Goal: Transaction & Acquisition: Download file/media

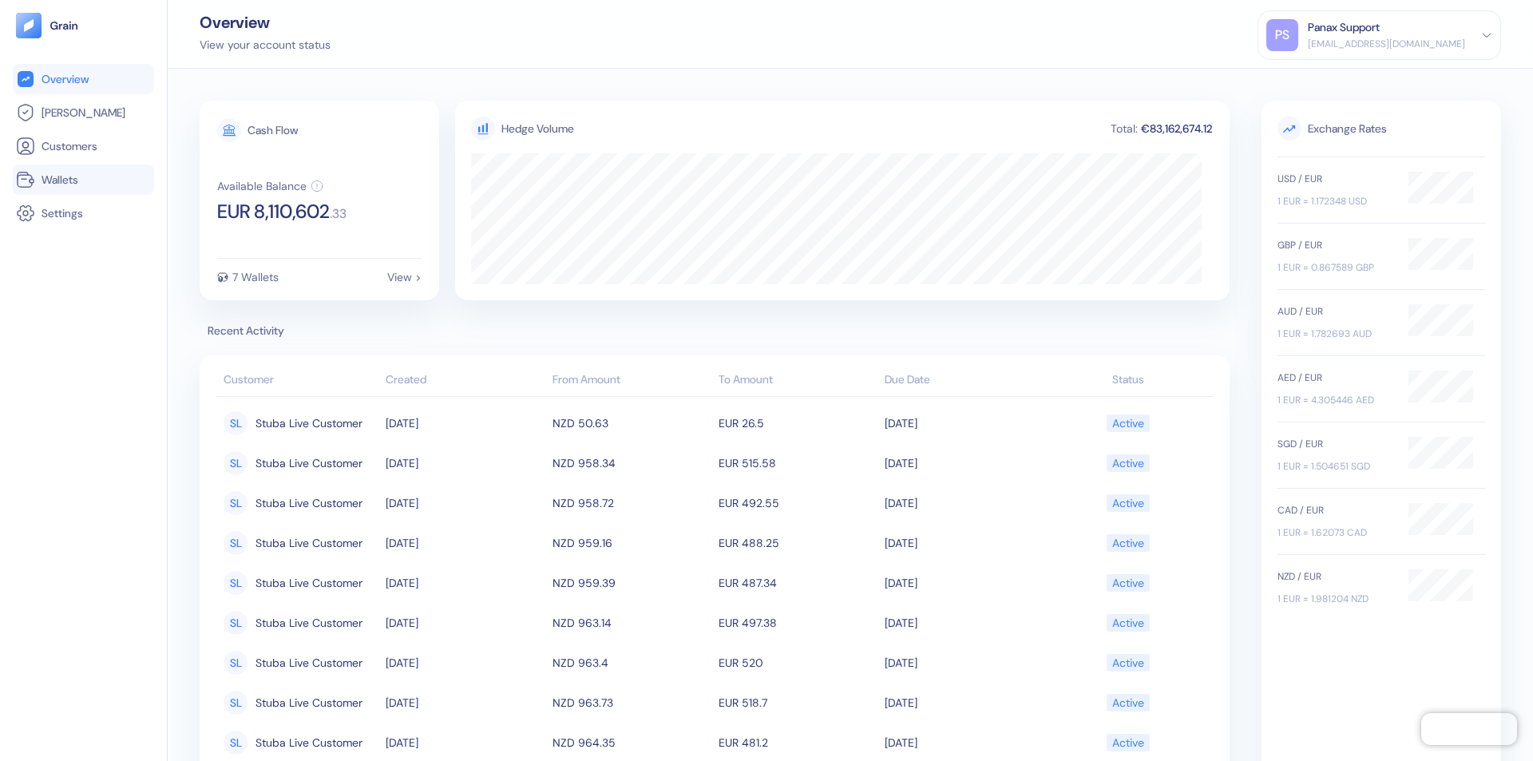
click at [83, 180] on link "Wallets" at bounding box center [83, 179] width 135 height 19
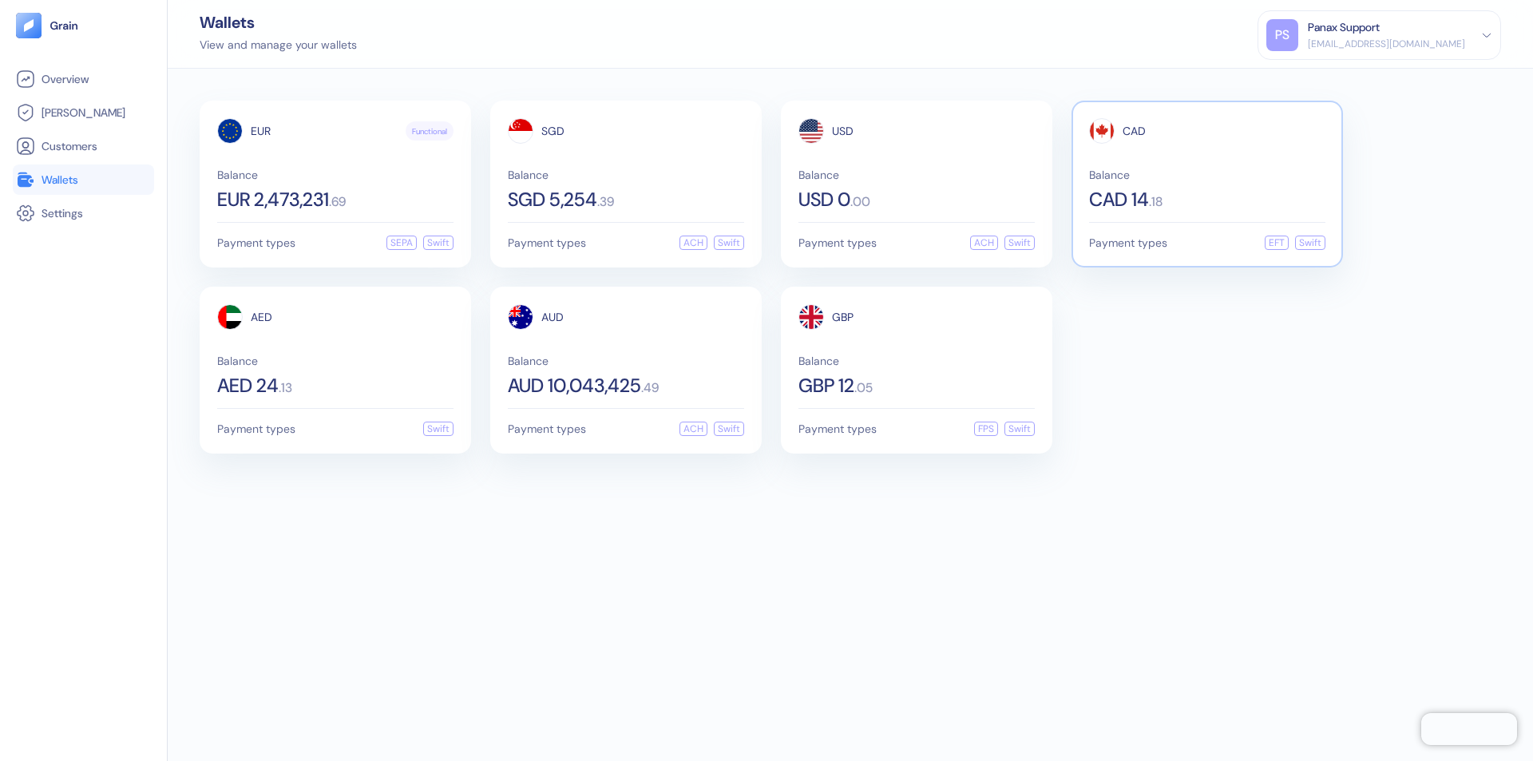
click at [1133, 131] on span "CAD" at bounding box center [1133, 130] width 23 height 11
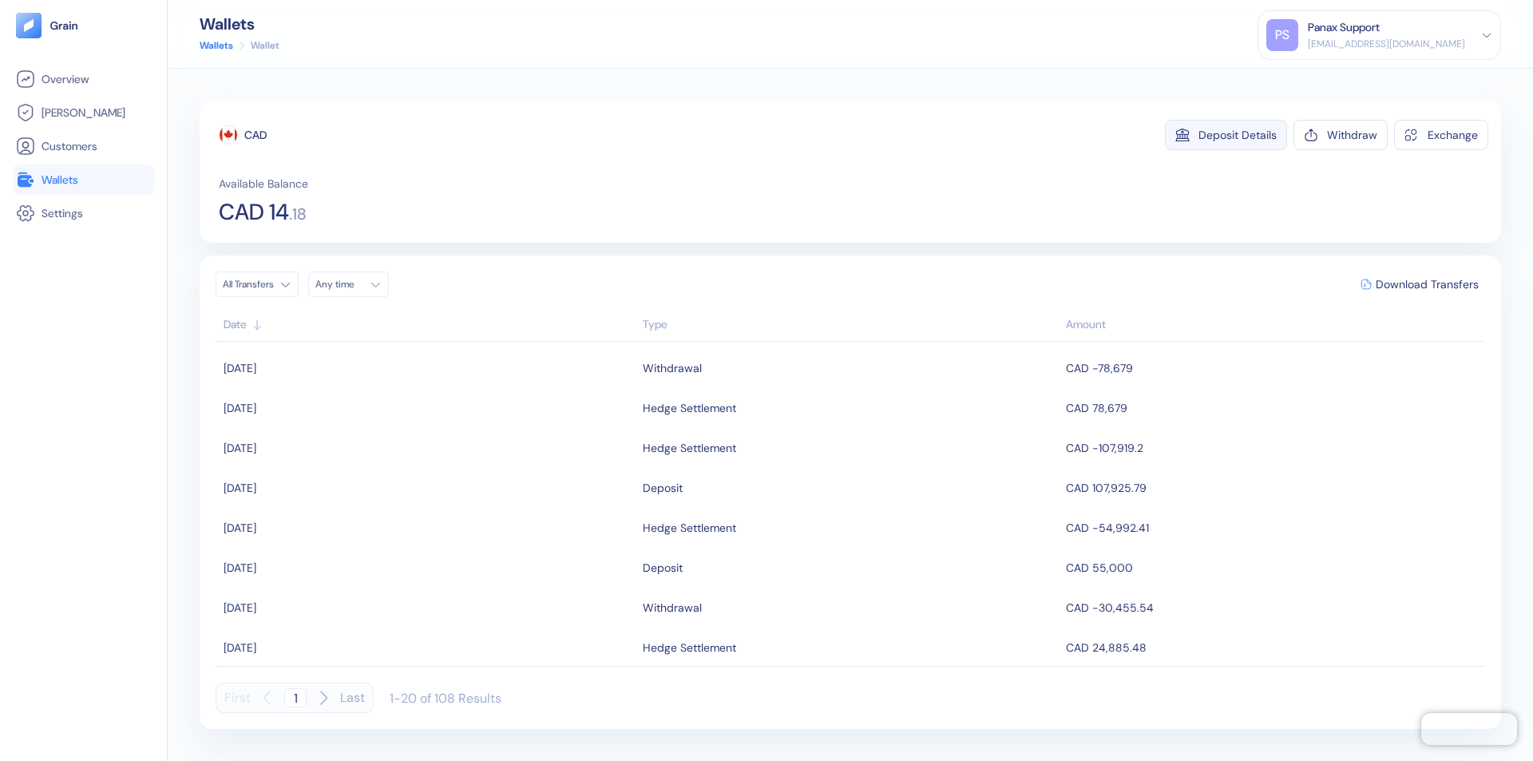
click at [1237, 135] on div "Deposit Details" at bounding box center [1237, 134] width 78 height 11
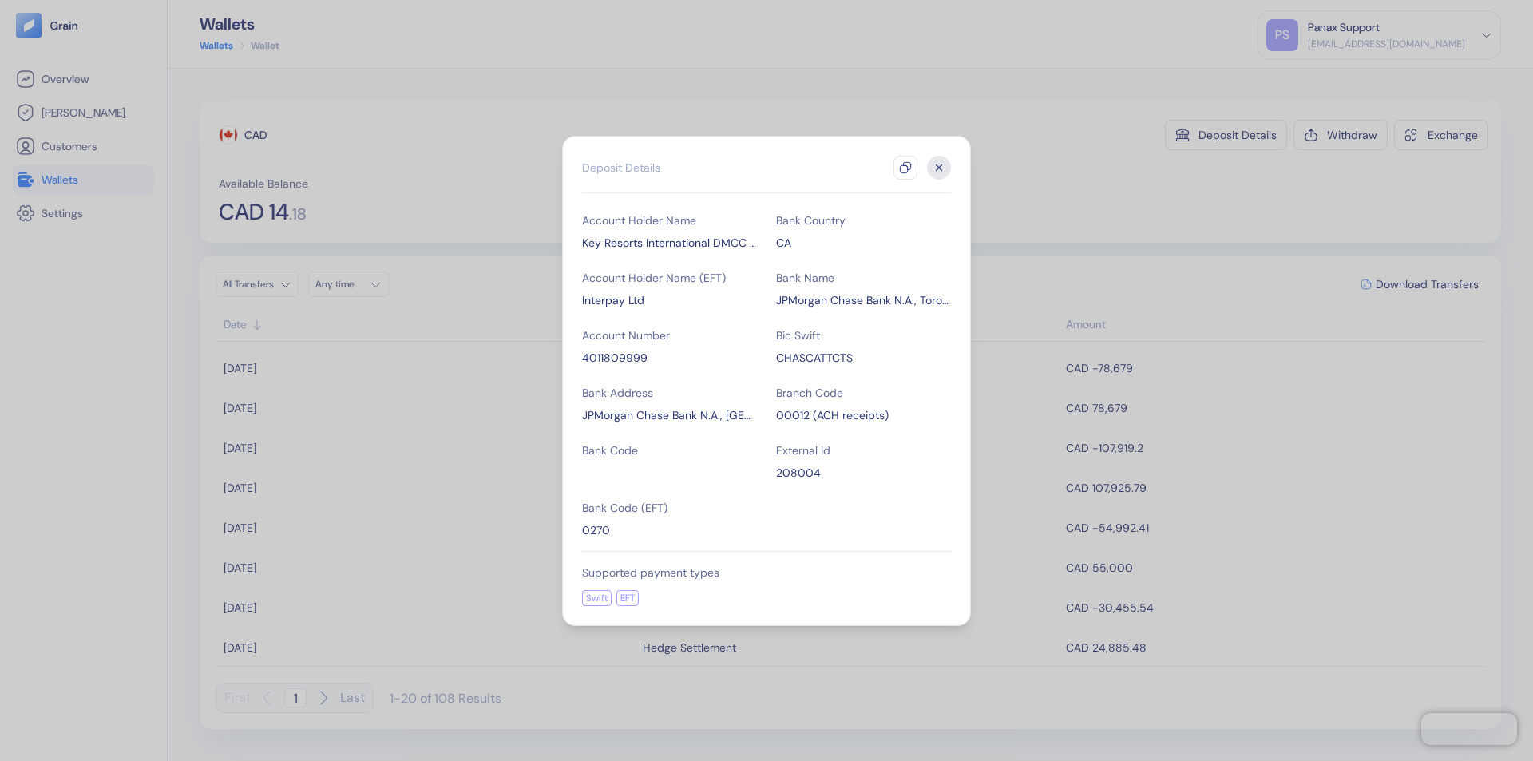
click at [905, 168] on icon "button" at bounding box center [905, 167] width 13 height 13
click at [939, 168] on icon "button" at bounding box center [939, 167] width 6 height 6
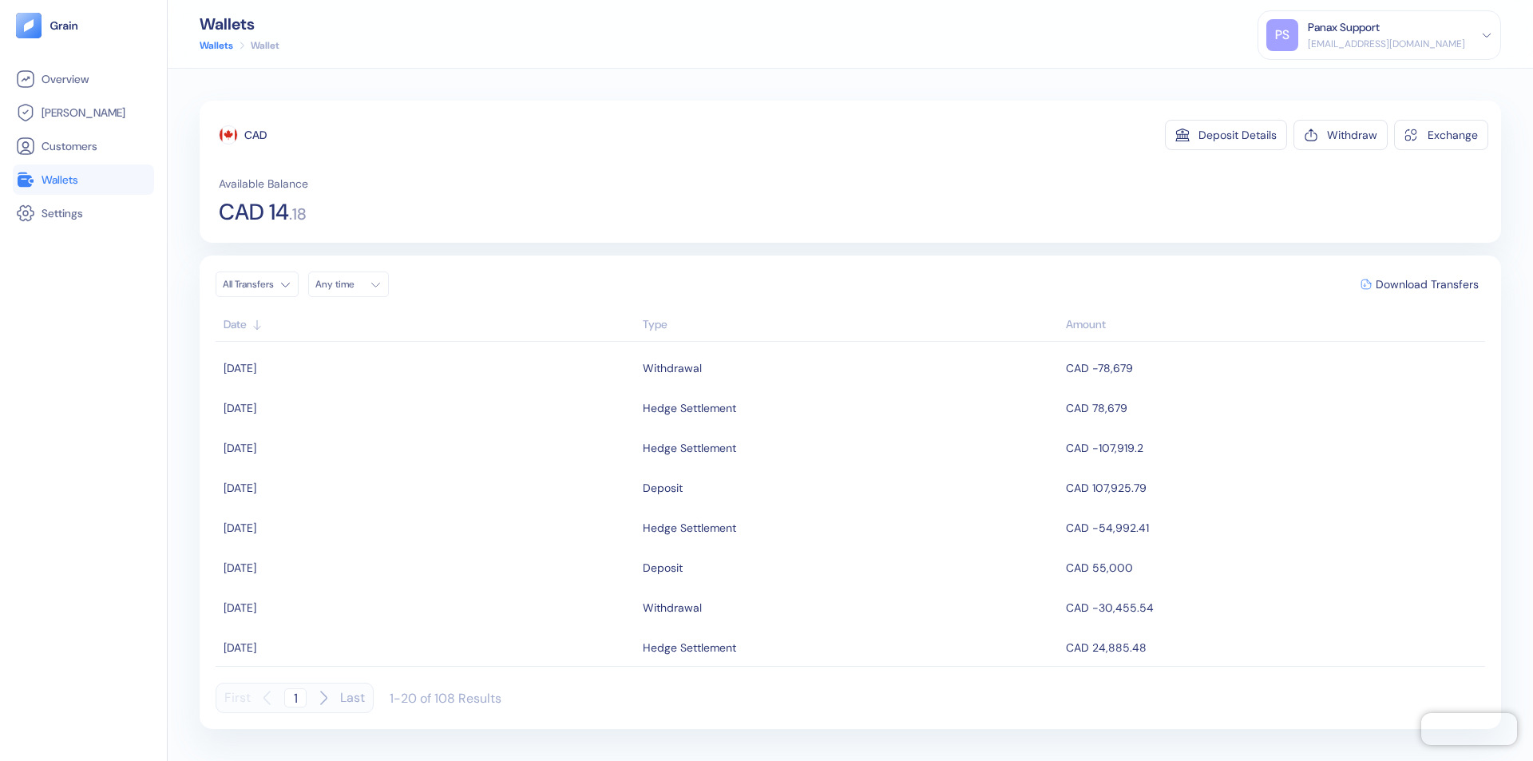
click at [353, 284] on div "Any time" at bounding box center [339, 284] width 48 height 13
click at [332, 389] on button "8" at bounding box center [331, 388] width 19 height 19
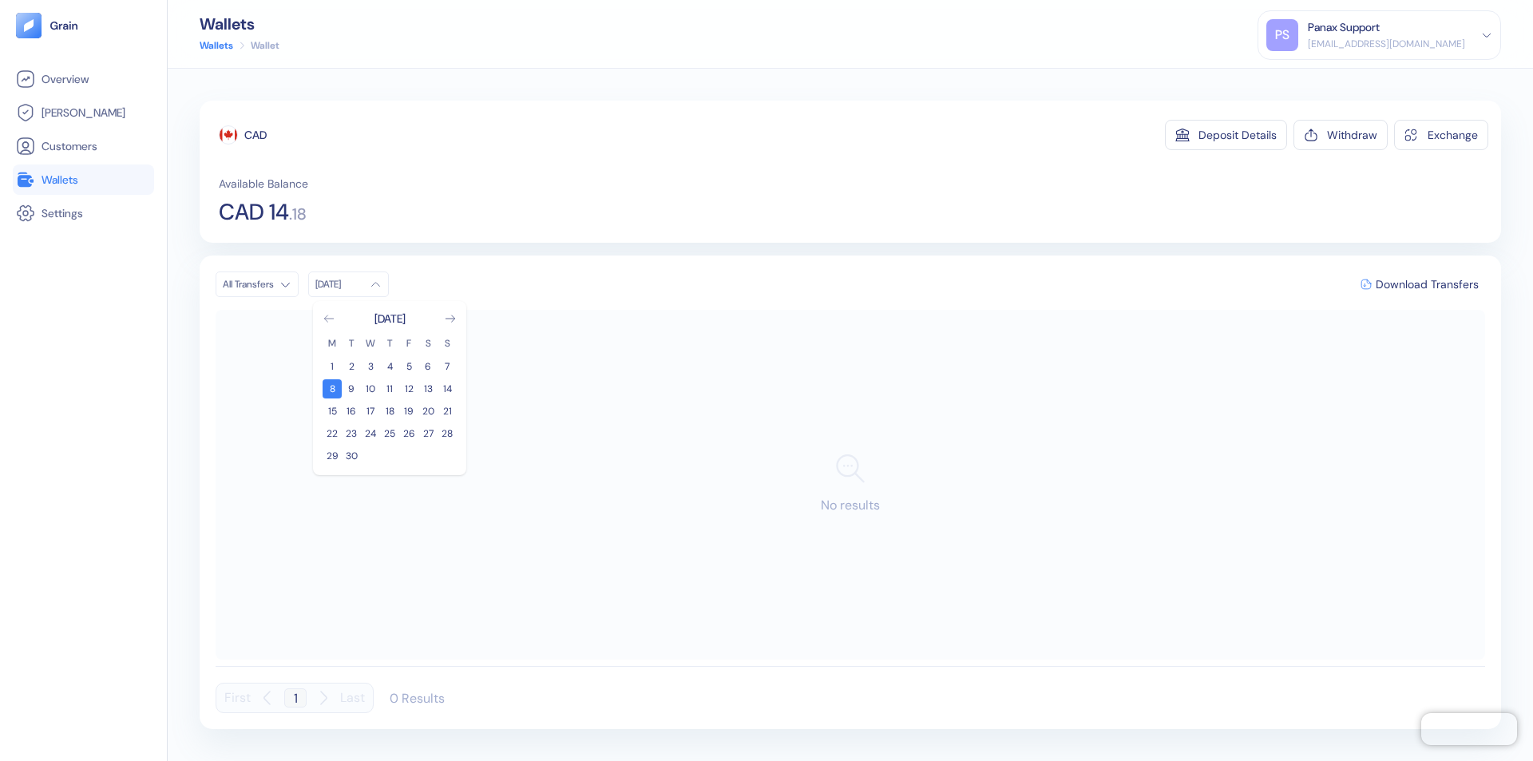
click at [329, 318] on icon "Go to previous month" at bounding box center [328, 318] width 9 height 6
click at [428, 389] on button "9" at bounding box center [427, 388] width 19 height 19
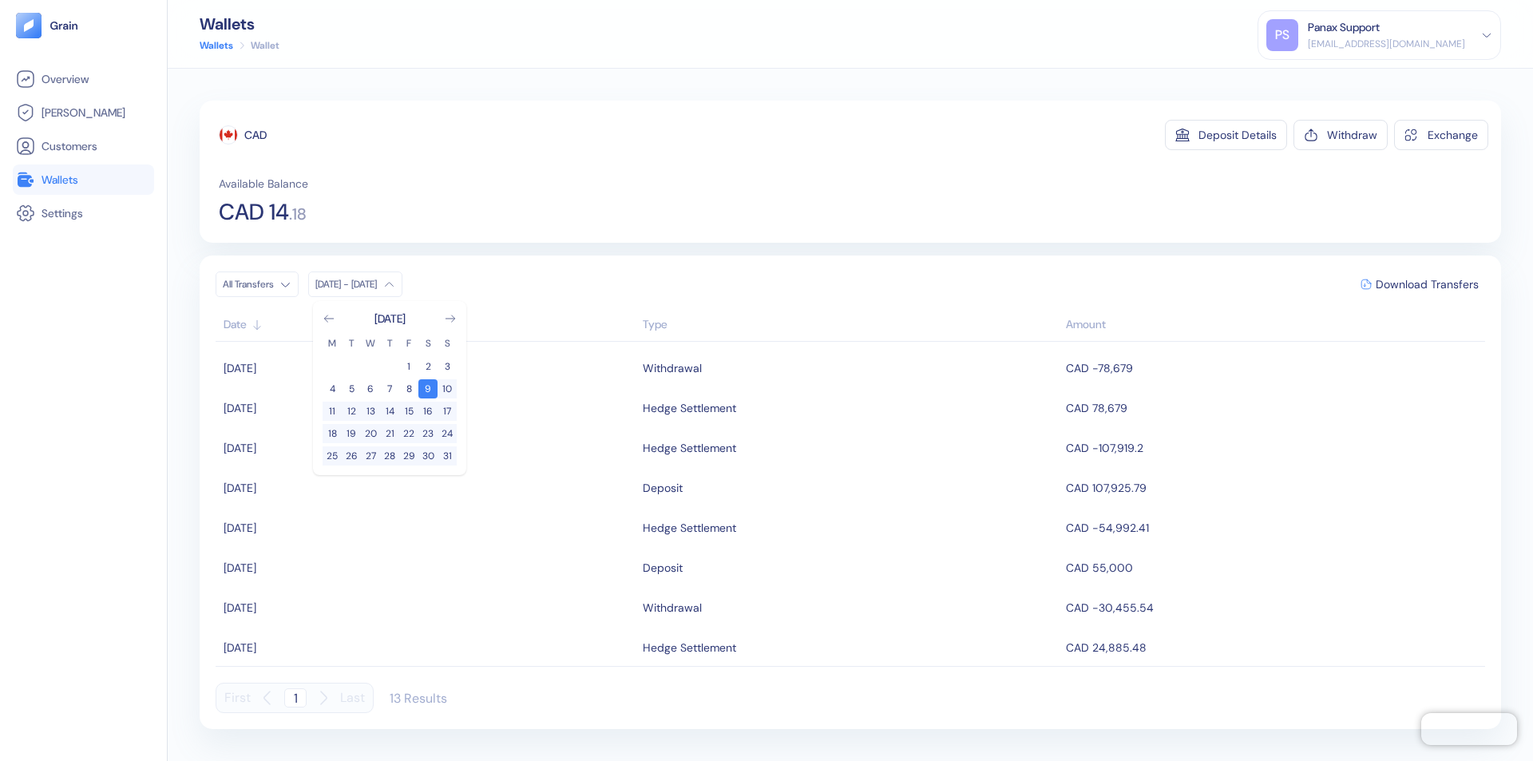
click at [255, 135] on div "CAD" at bounding box center [255, 135] width 22 height 16
click at [1426, 284] on span "Download Transfers" at bounding box center [1426, 284] width 103 height 11
click at [83, 180] on link "Wallets" at bounding box center [83, 179] width 135 height 19
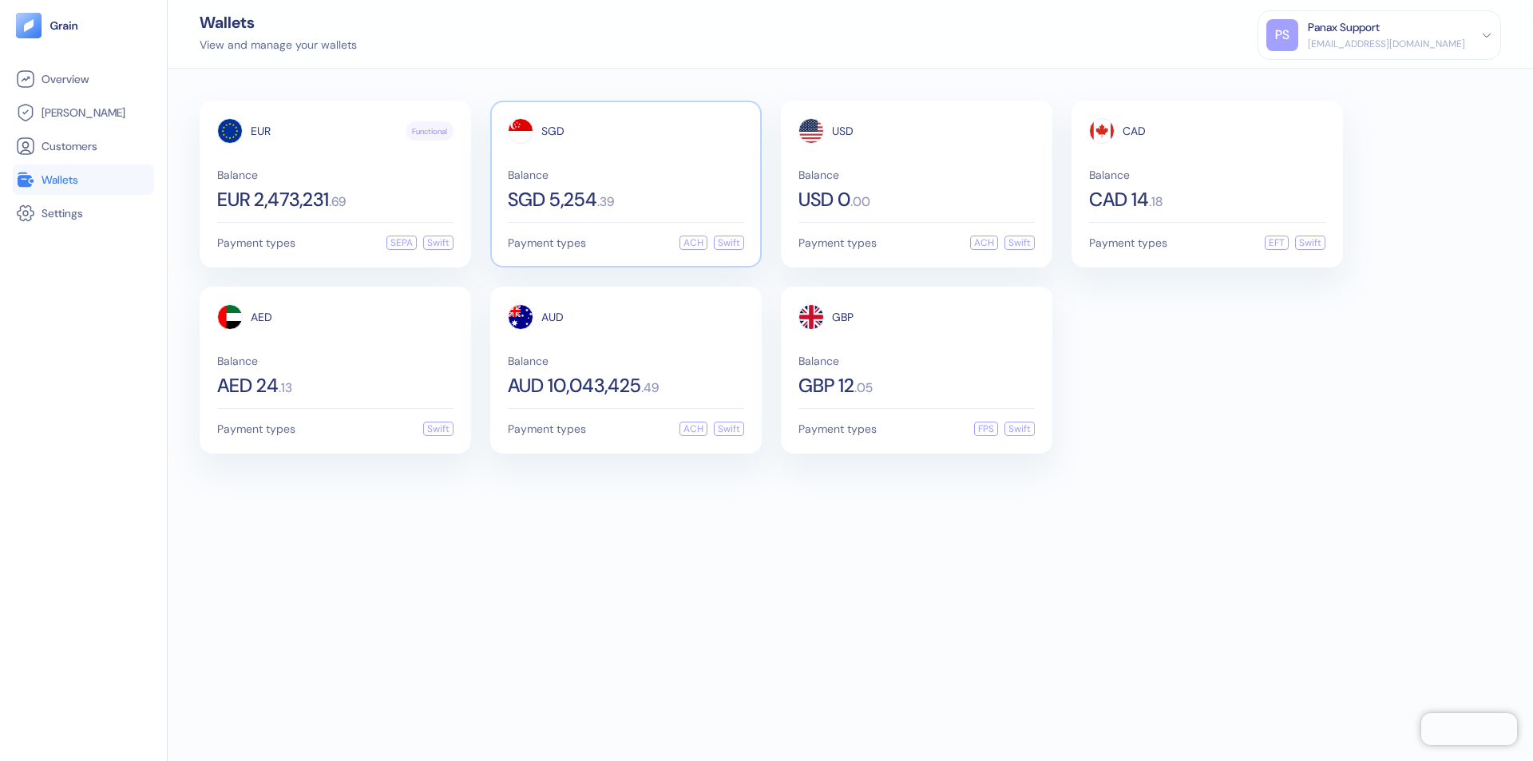
click at [552, 131] on span "SGD" at bounding box center [552, 130] width 23 height 11
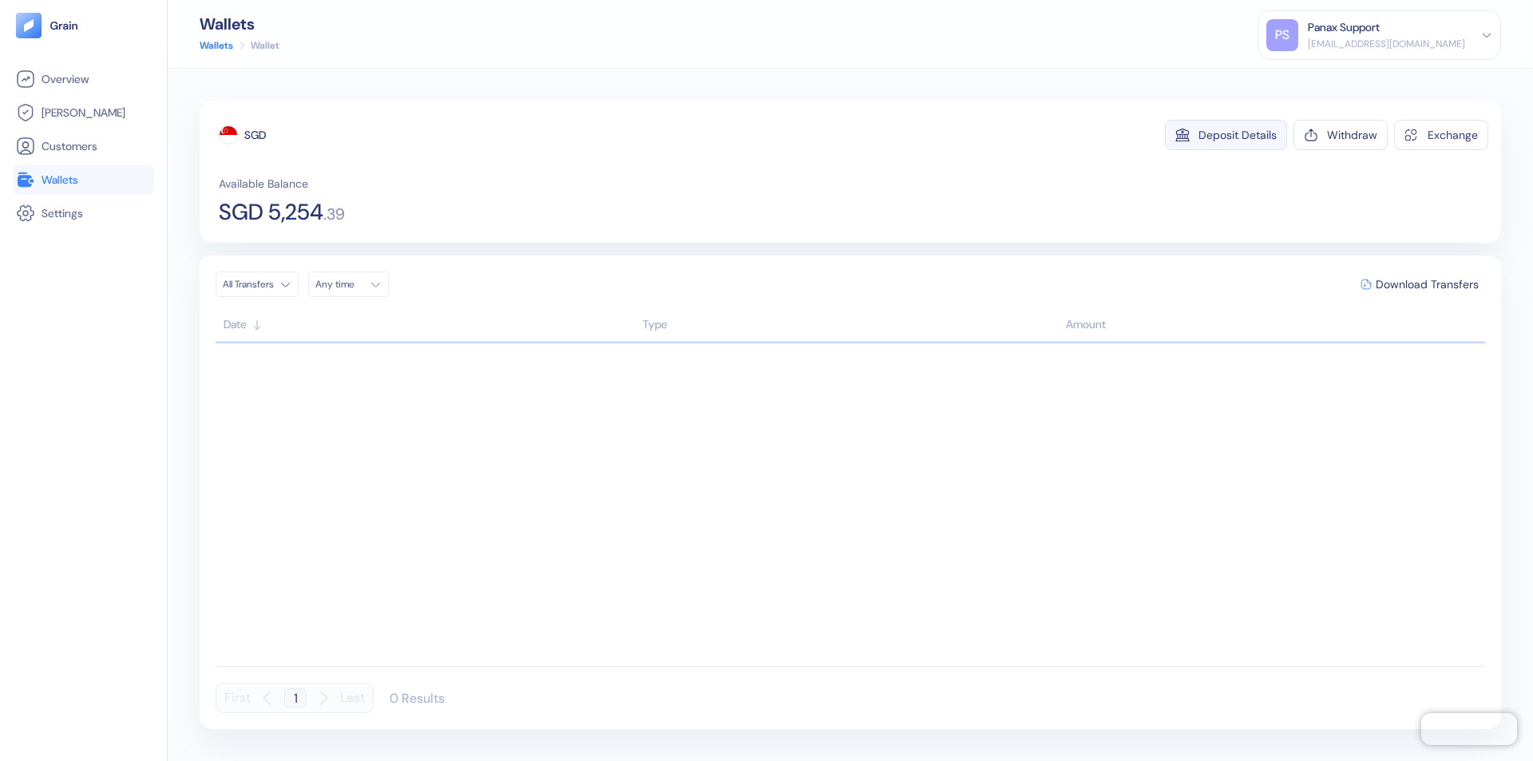
click at [1237, 135] on div "Deposit Details" at bounding box center [1237, 134] width 78 height 11
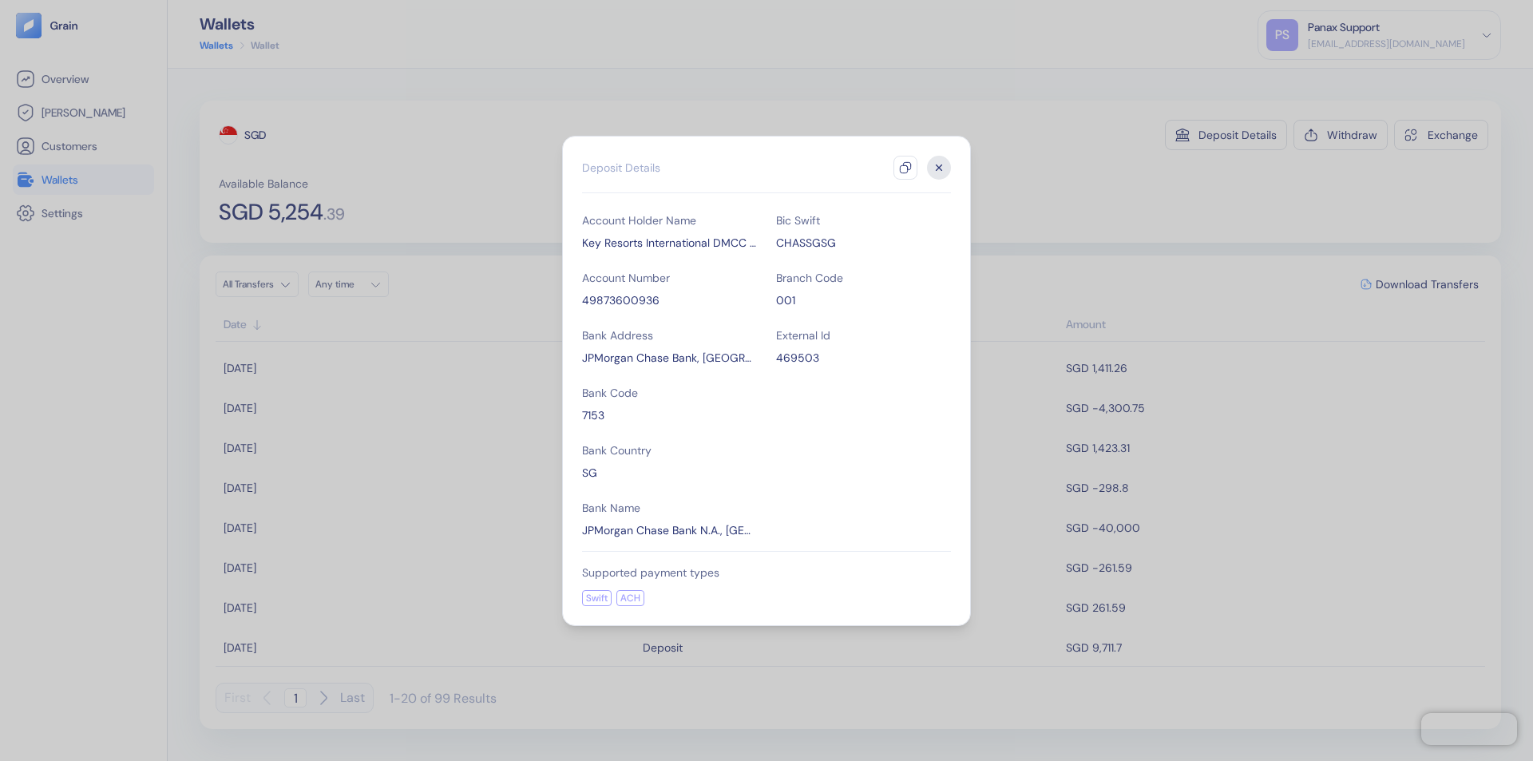
click at [905, 168] on icon "button" at bounding box center [905, 167] width 13 height 13
click at [939, 168] on icon "button" at bounding box center [939, 167] width 6 height 6
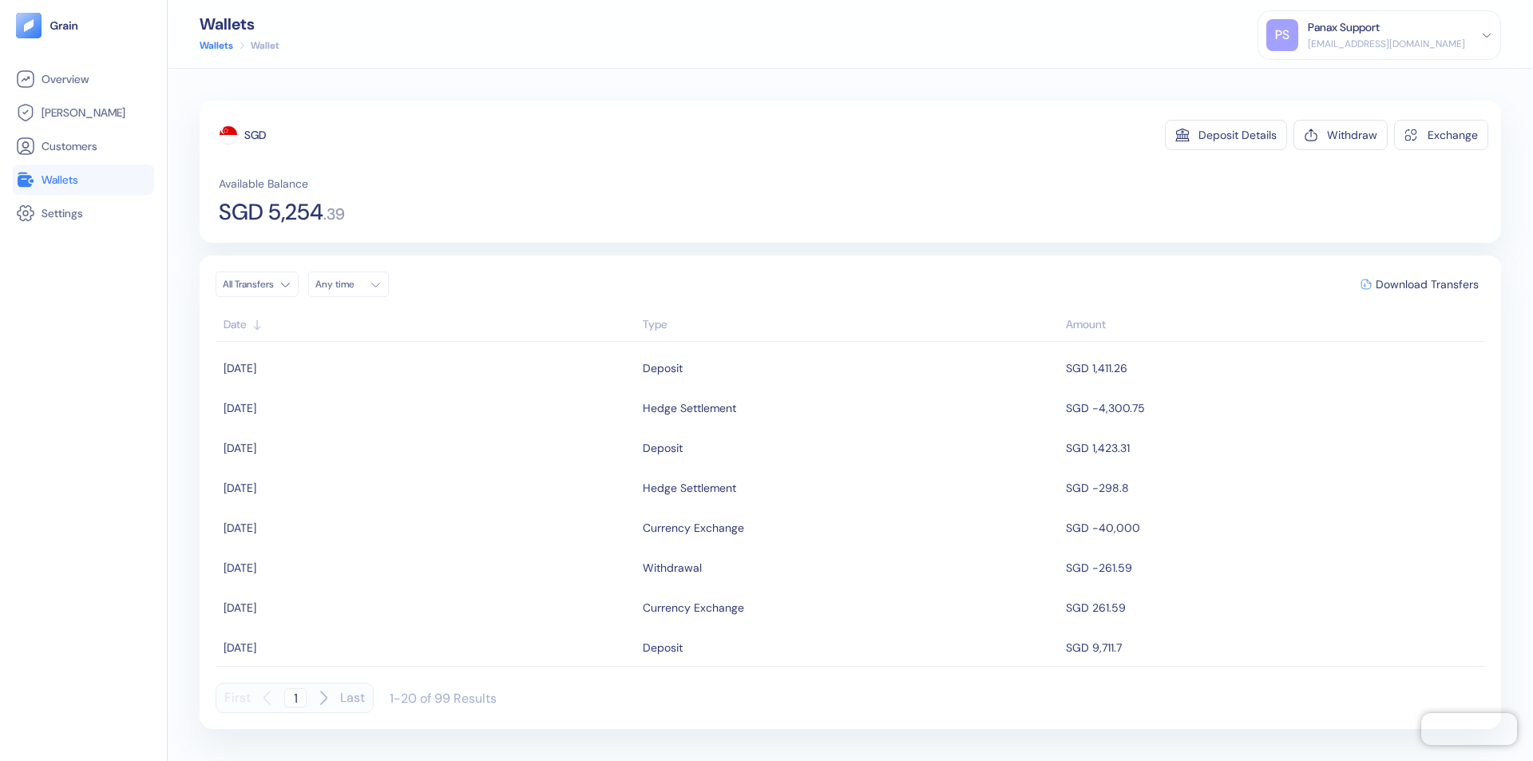
click at [353, 284] on div "Any time" at bounding box center [339, 284] width 48 height 13
click at [332, 389] on button "8" at bounding box center [331, 388] width 19 height 19
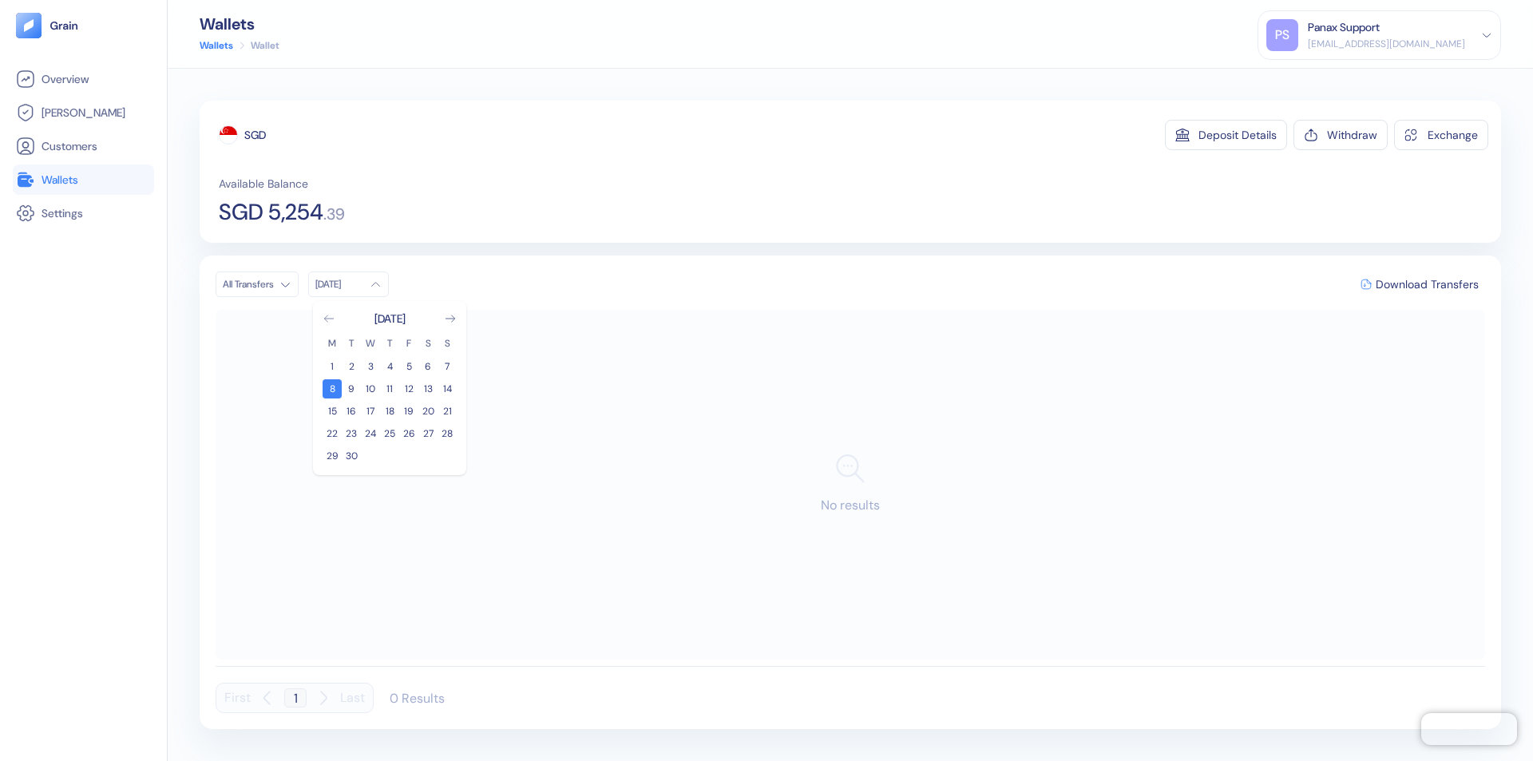
click at [329, 318] on icon "Go to previous month" at bounding box center [328, 318] width 9 height 6
click at [428, 389] on button "9" at bounding box center [427, 388] width 19 height 19
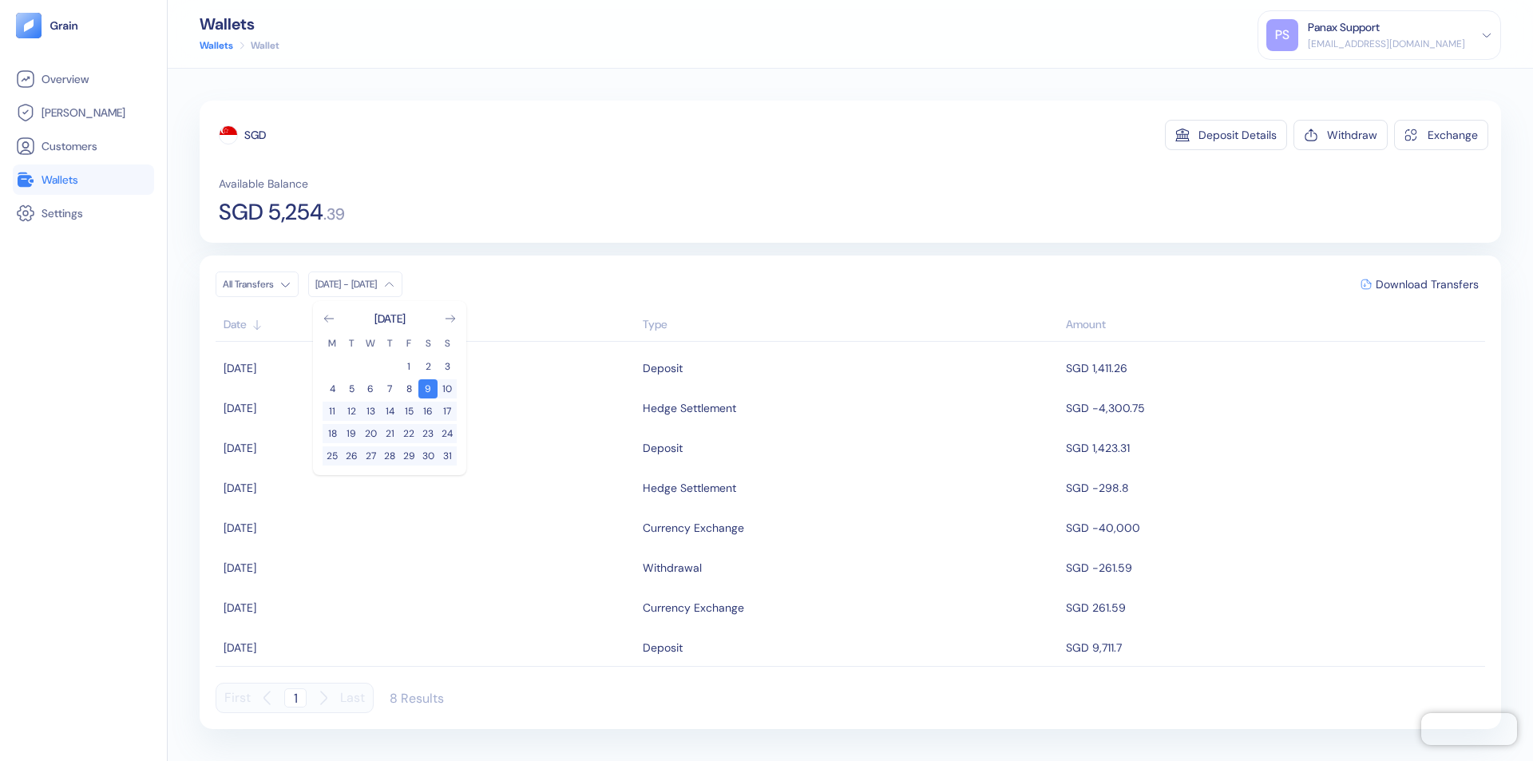
click at [255, 135] on div "SGD" at bounding box center [255, 135] width 22 height 16
click at [1426, 284] on span "Download Transfers" at bounding box center [1426, 284] width 103 height 11
click at [83, 180] on link "Wallets" at bounding box center [83, 179] width 135 height 19
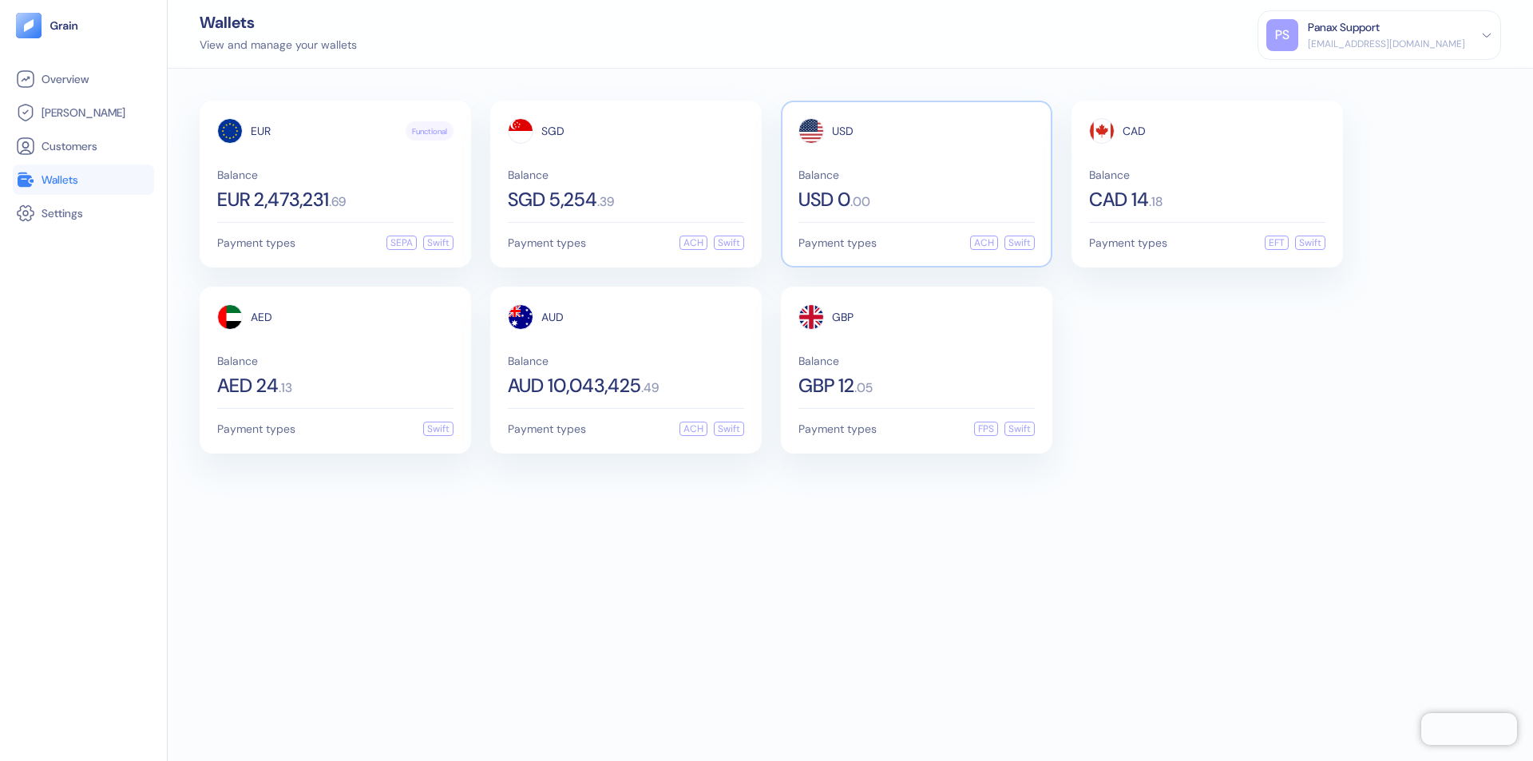
click at [842, 131] on span "USD" at bounding box center [843, 130] width 22 height 11
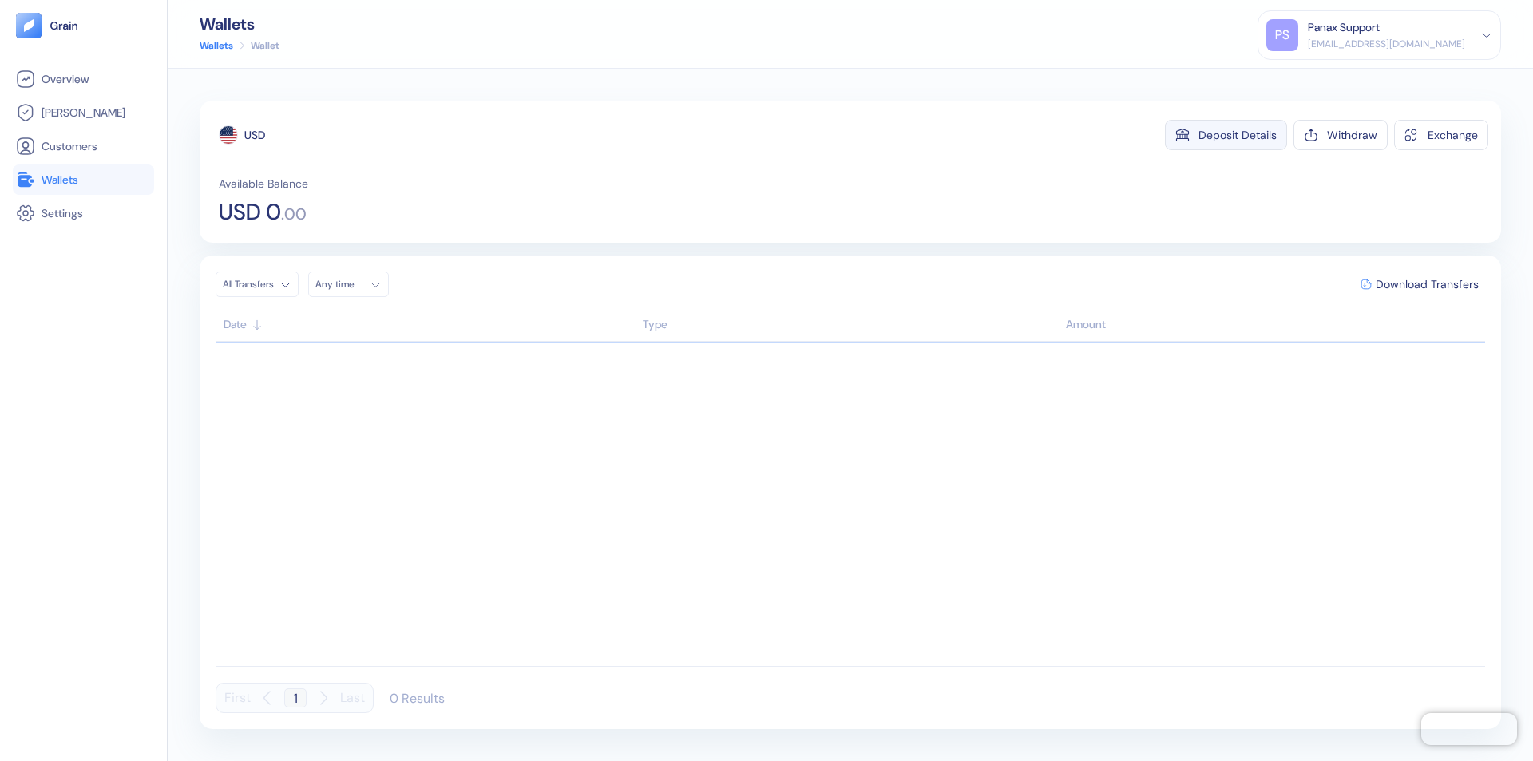
click at [1237, 135] on div "Deposit Details" at bounding box center [1237, 134] width 78 height 11
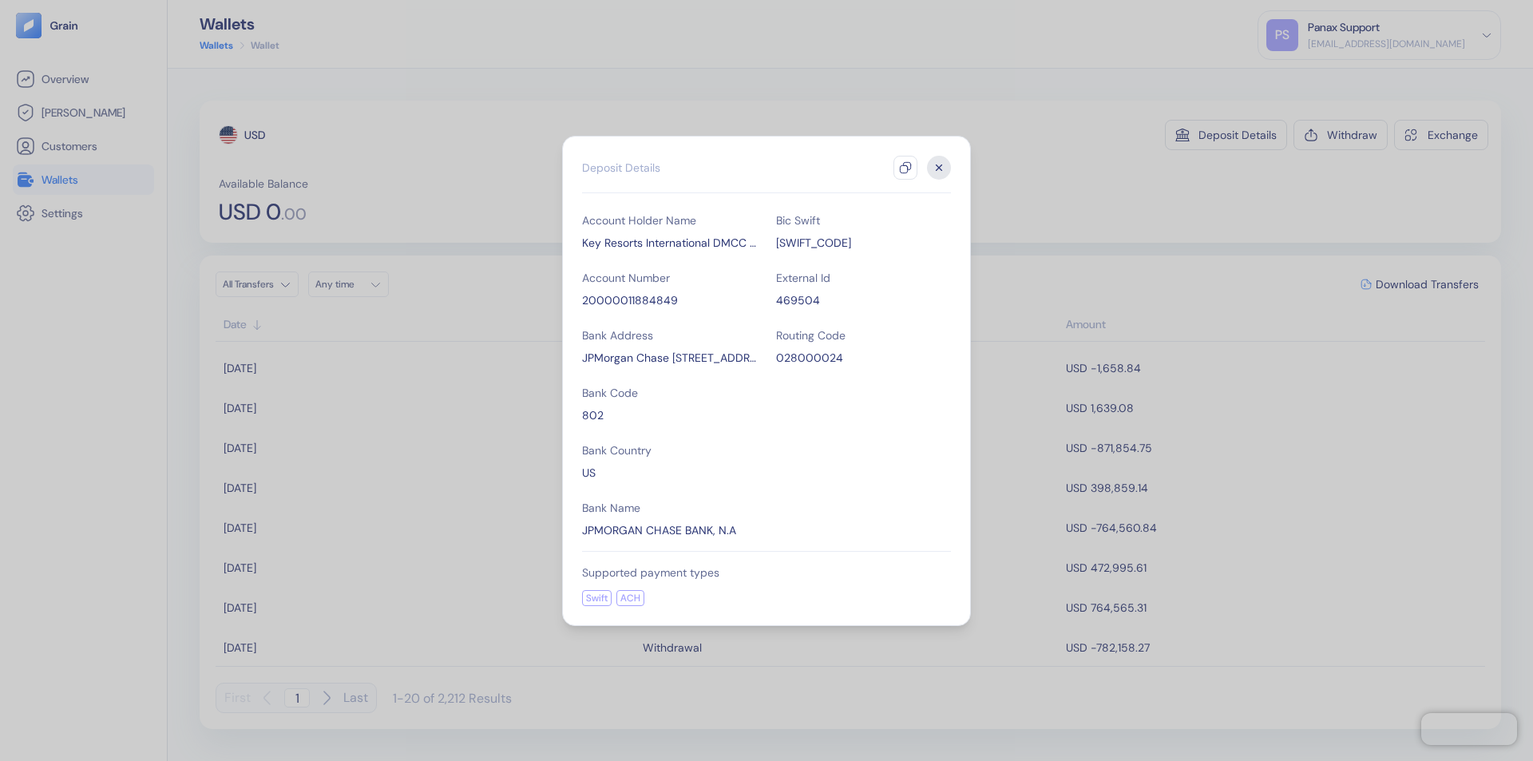
click at [905, 168] on icon "button" at bounding box center [905, 167] width 13 height 13
click at [939, 168] on icon "button" at bounding box center [939, 167] width 6 height 6
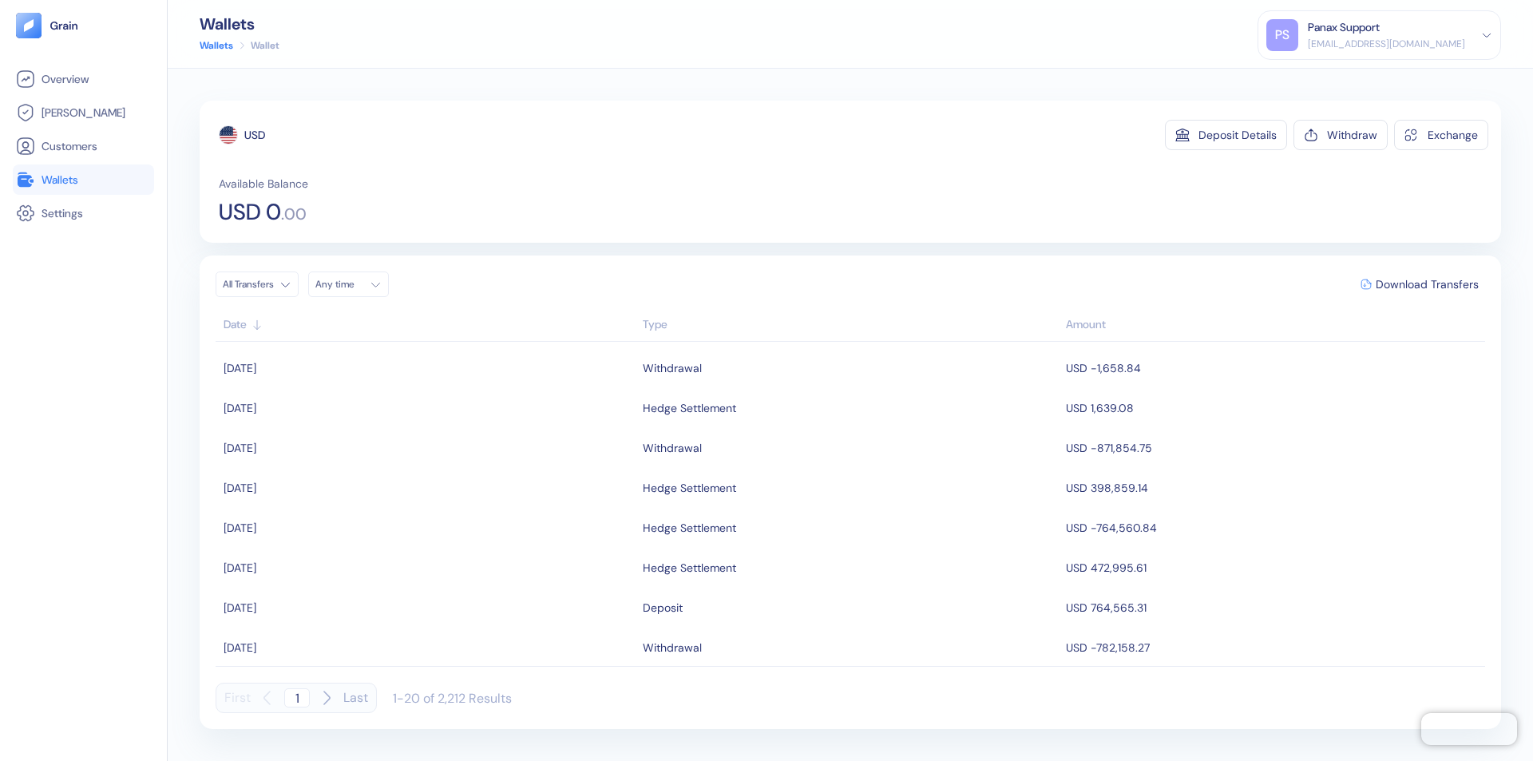
click at [353, 284] on div "Any time" at bounding box center [339, 284] width 48 height 13
click at [332, 389] on button "8" at bounding box center [331, 388] width 19 height 19
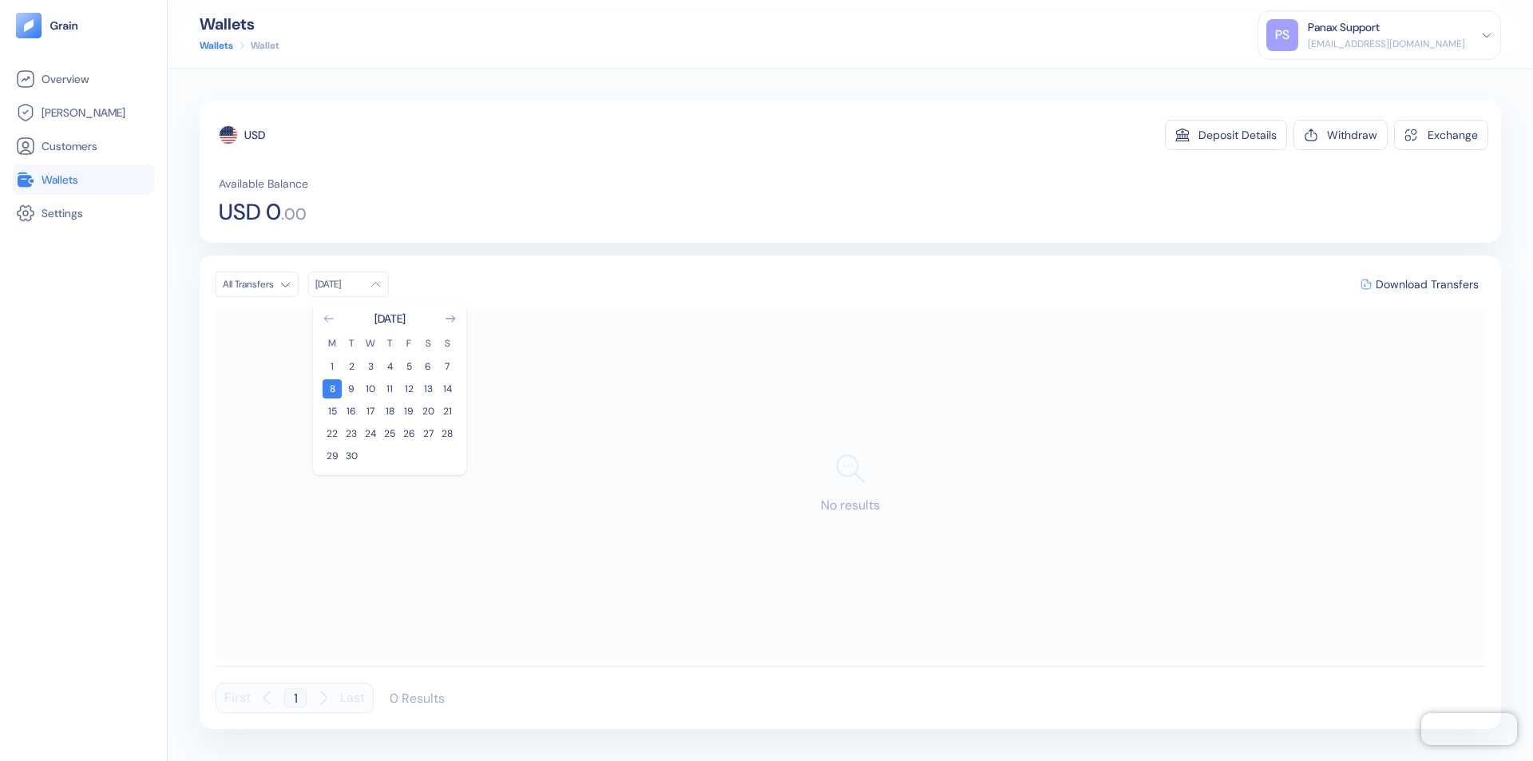
click at [329, 318] on icon "Go to previous month" at bounding box center [328, 318] width 9 height 6
click at [428, 389] on button "9" at bounding box center [427, 388] width 19 height 19
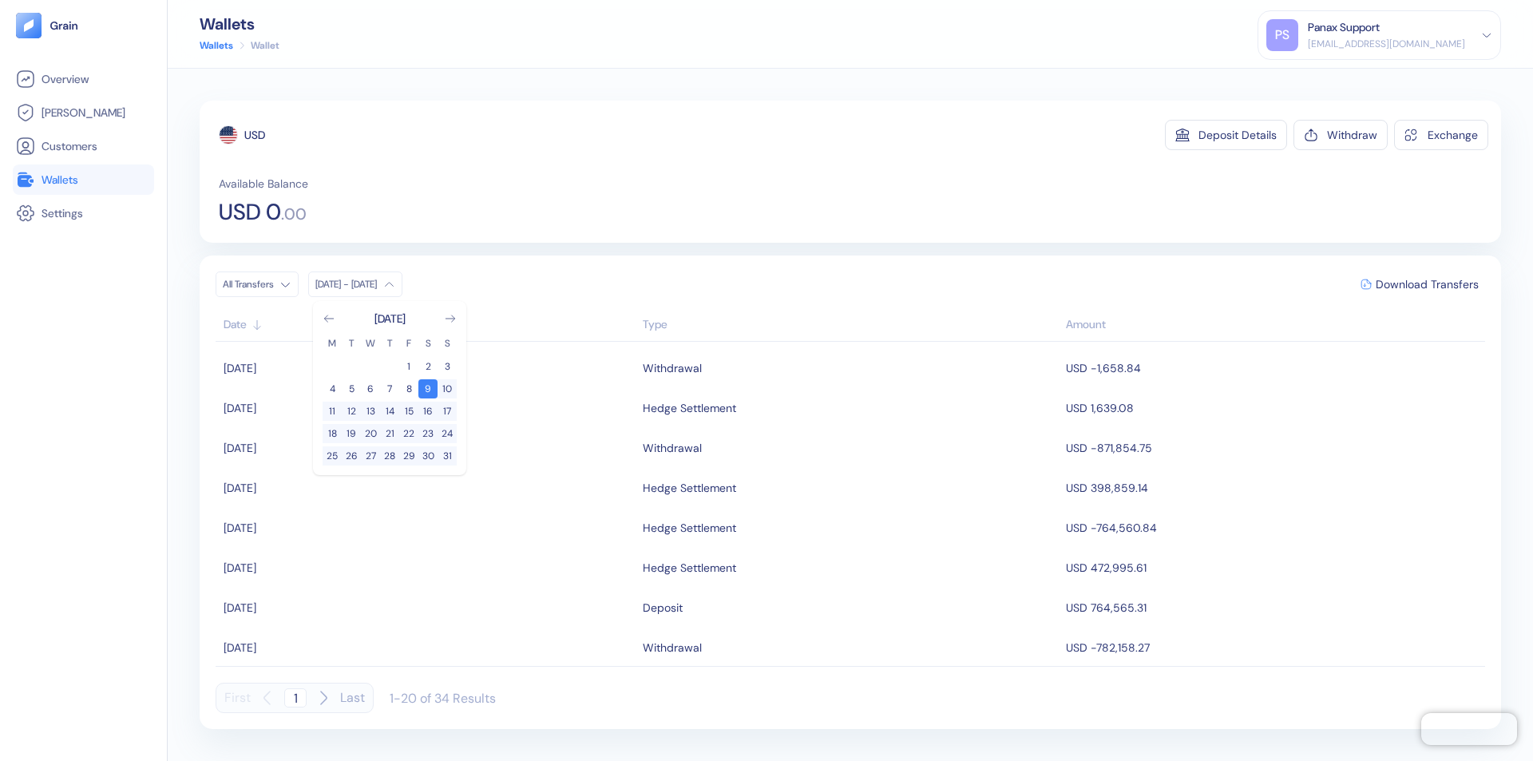
click at [255, 135] on div "USD" at bounding box center [254, 135] width 21 height 16
click at [1426, 284] on span "Download Transfers" at bounding box center [1426, 284] width 103 height 11
click at [83, 180] on link "Wallets" at bounding box center [83, 179] width 135 height 19
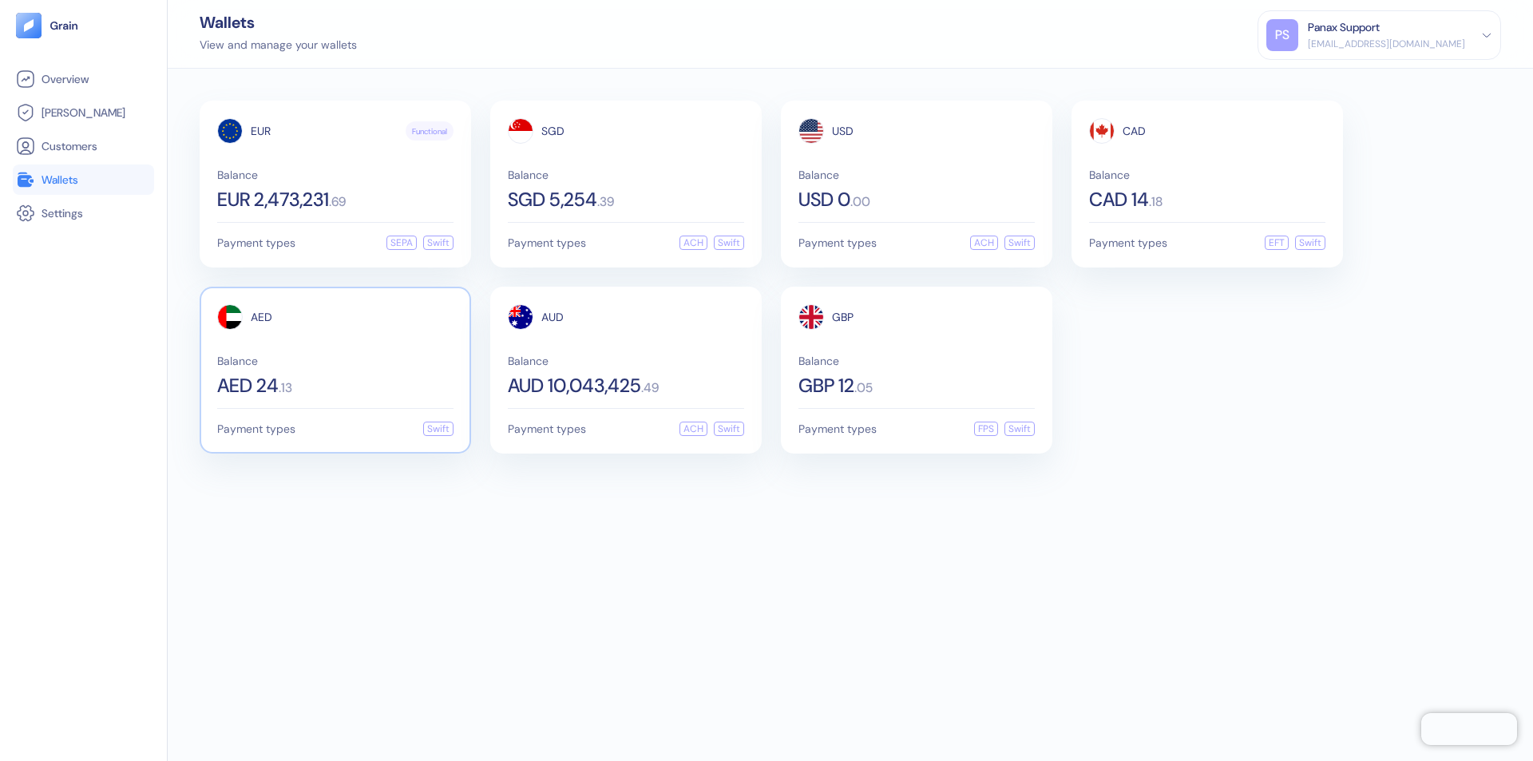
click at [261, 317] on span "AED" at bounding box center [262, 316] width 22 height 11
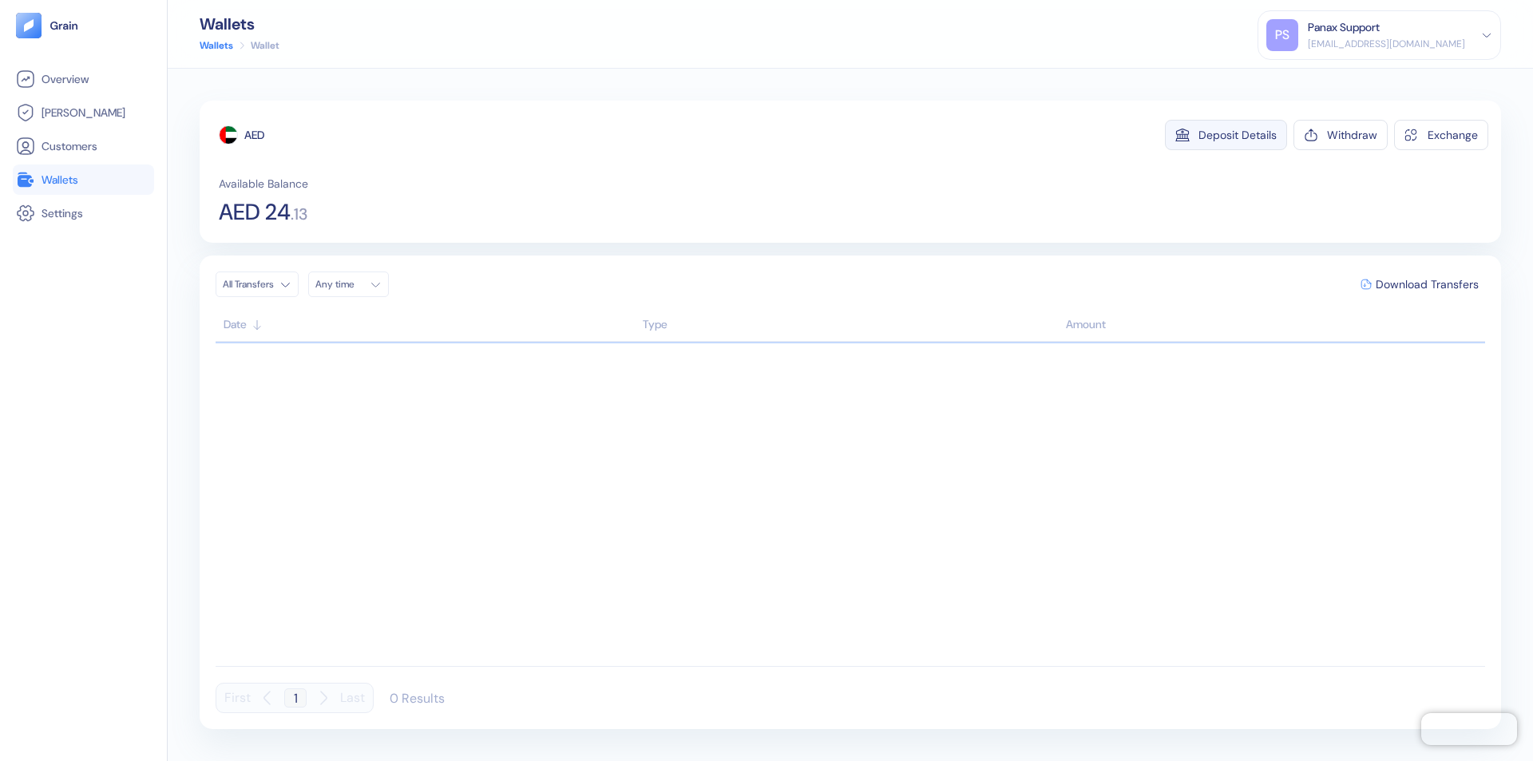
click at [1237, 135] on div "Deposit Details" at bounding box center [1237, 134] width 78 height 11
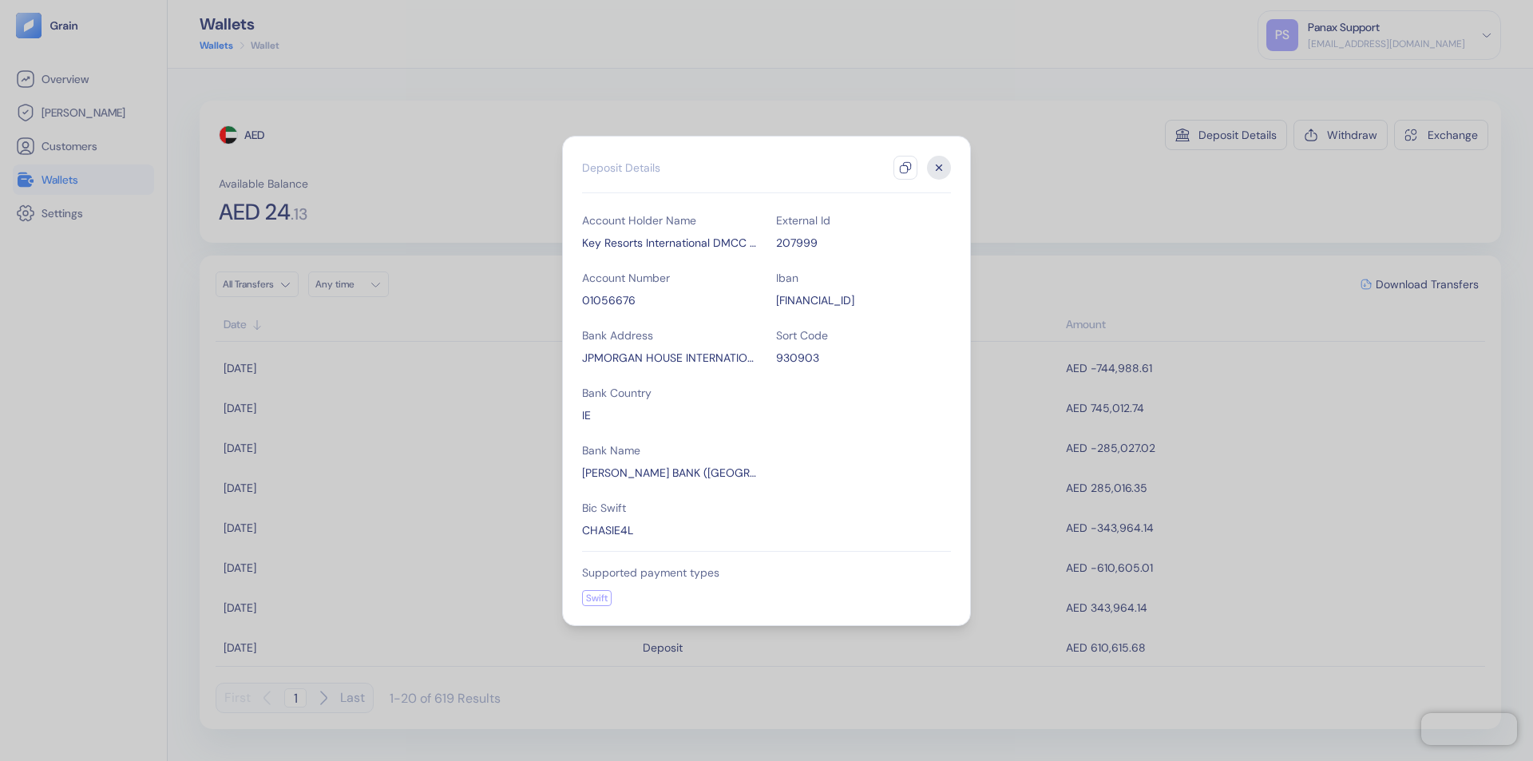
click at [905, 168] on icon "button" at bounding box center [905, 167] width 13 height 13
click at [939, 168] on icon "button" at bounding box center [939, 167] width 6 height 6
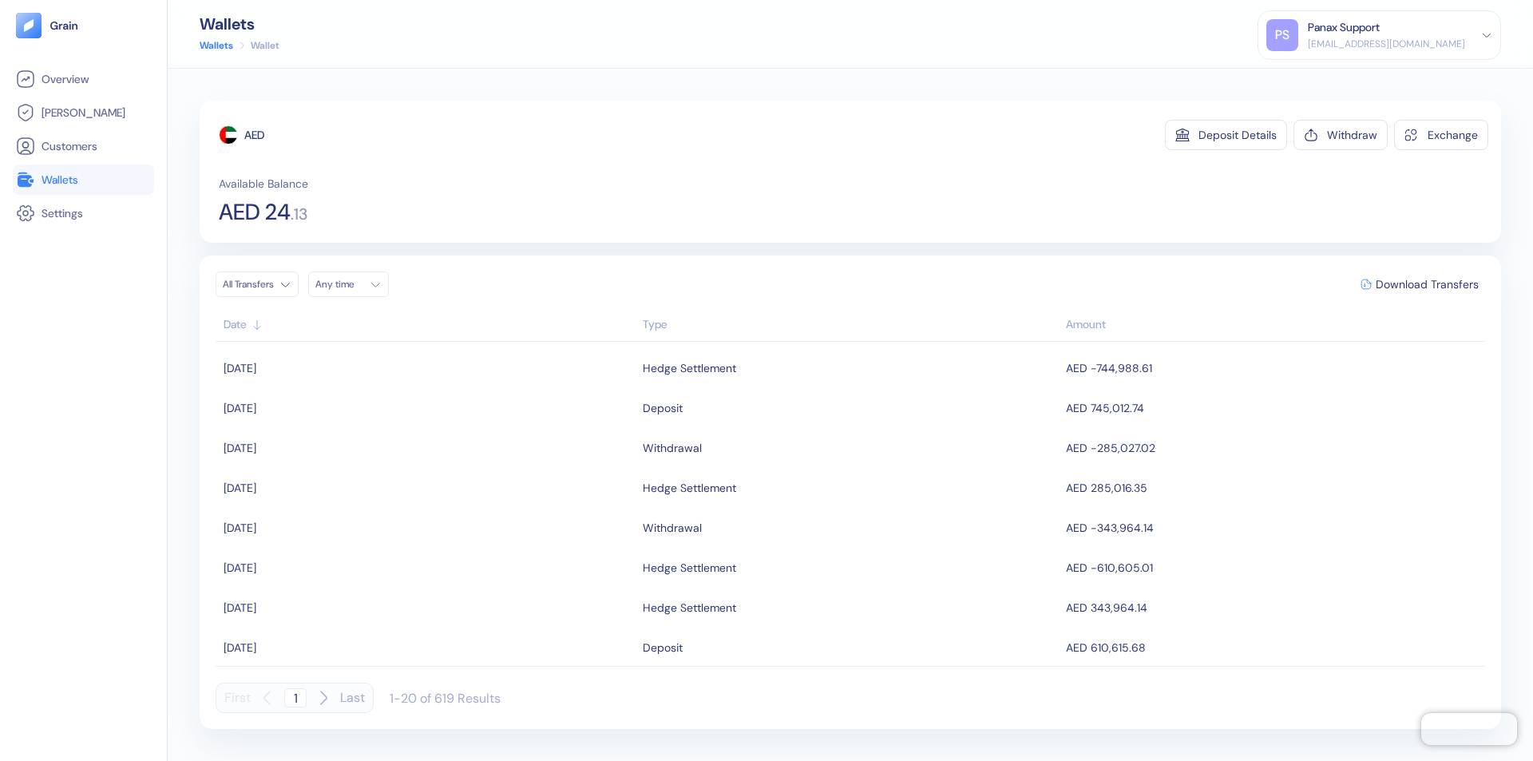
click at [353, 284] on div "Any time" at bounding box center [339, 284] width 48 height 13
click at [332, 389] on button "8" at bounding box center [331, 388] width 19 height 19
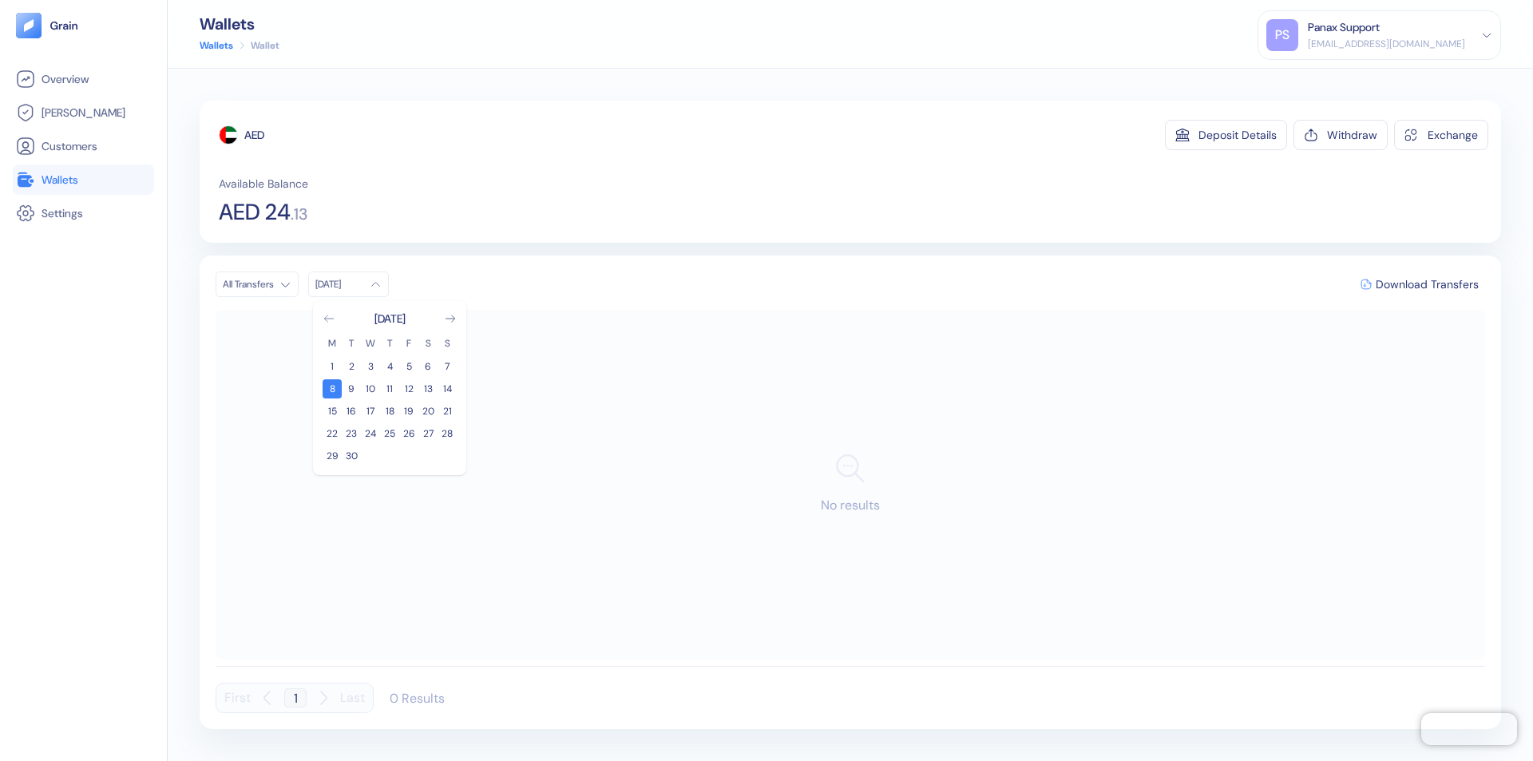
click at [329, 318] on icon "Go to previous month" at bounding box center [328, 318] width 9 height 6
click at [428, 389] on button "9" at bounding box center [427, 388] width 19 height 19
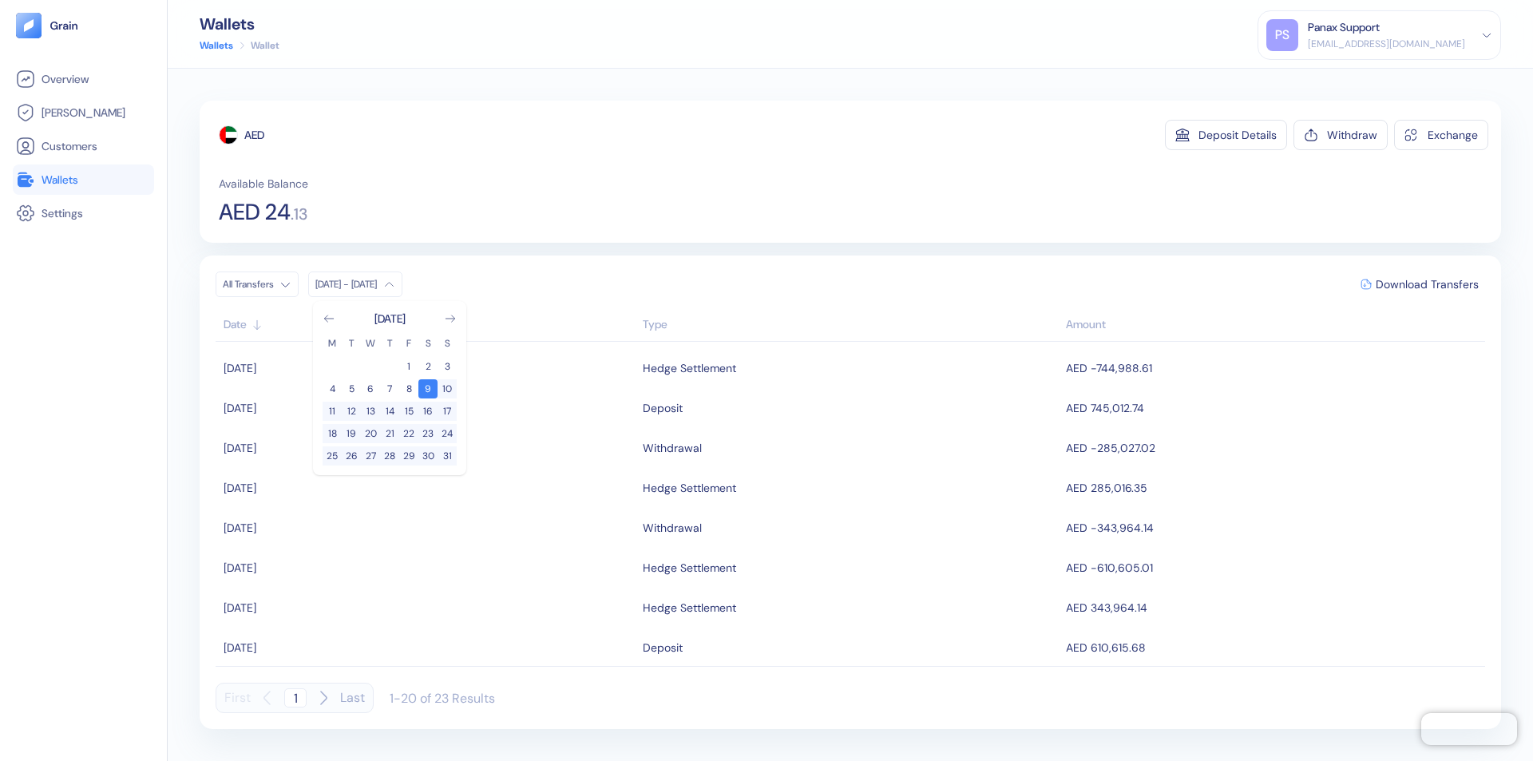
click at [255, 135] on div "AED" at bounding box center [254, 135] width 20 height 16
click at [1426, 284] on span "Download Transfers" at bounding box center [1426, 284] width 103 height 11
click at [83, 180] on link "Wallets" at bounding box center [83, 179] width 135 height 19
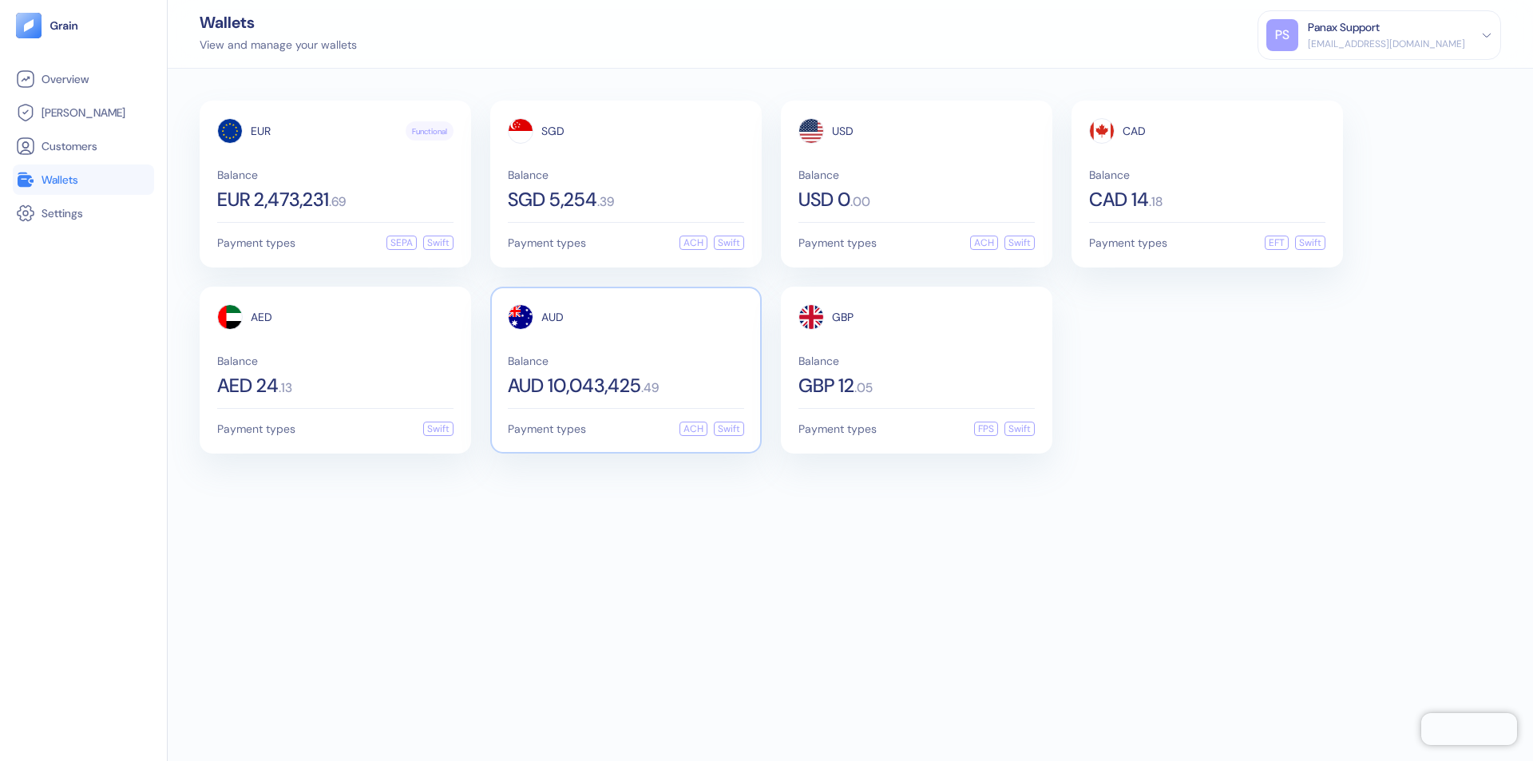
click at [552, 317] on span "AUD" at bounding box center [552, 316] width 22 height 11
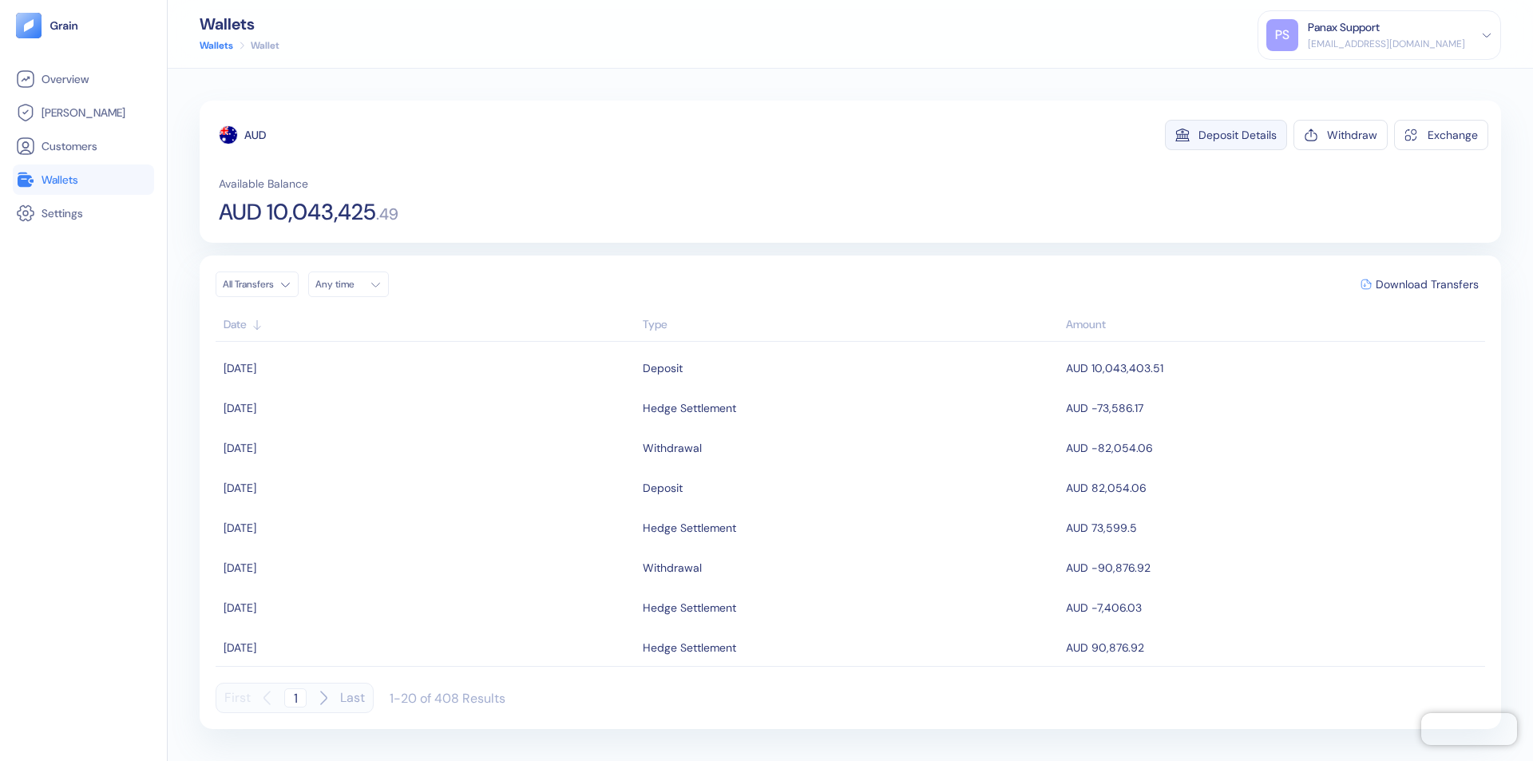
click at [1237, 135] on div "Deposit Details" at bounding box center [1237, 134] width 78 height 11
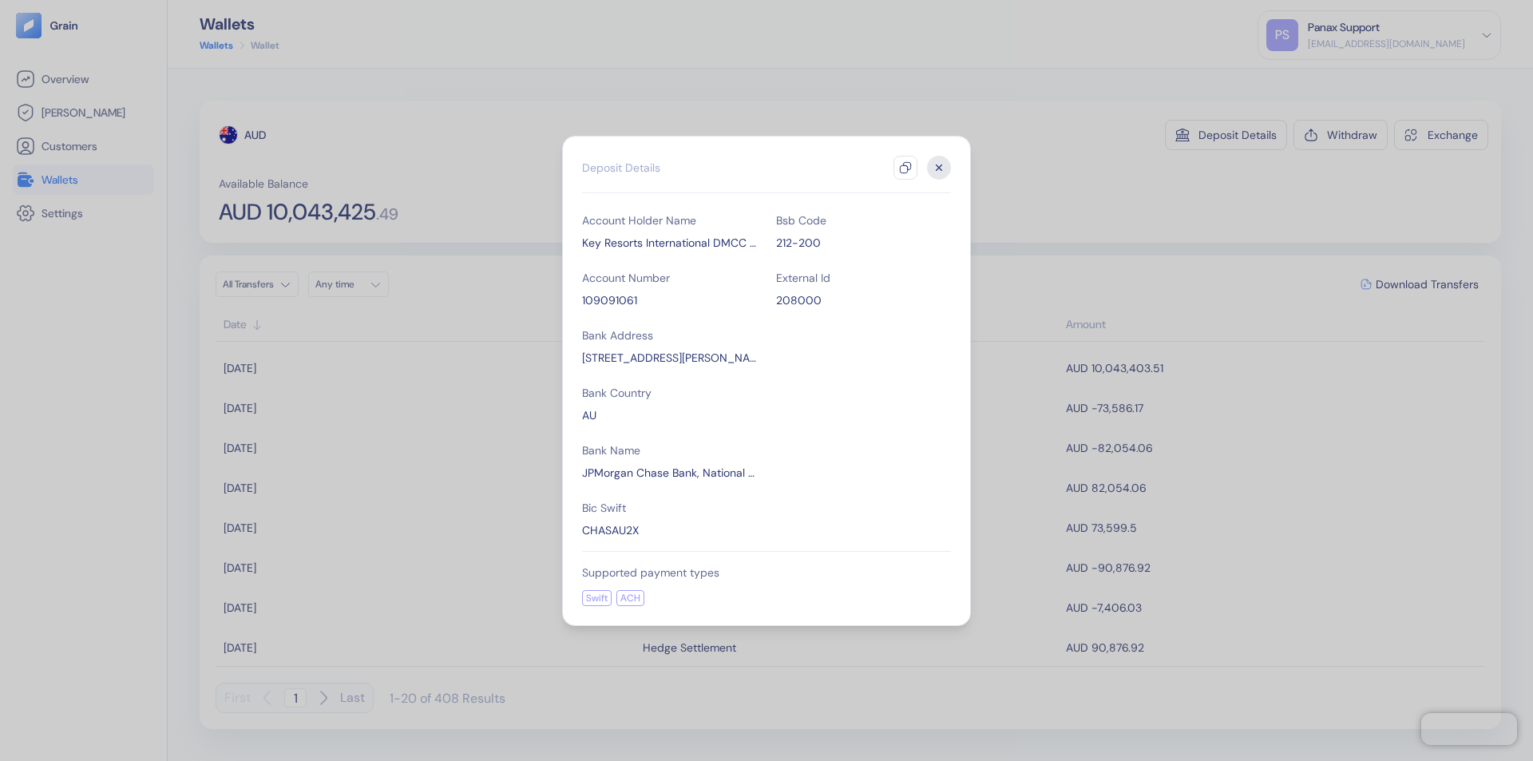
click at [905, 168] on icon "button" at bounding box center [905, 167] width 13 height 13
click at [939, 168] on icon "button" at bounding box center [939, 167] width 6 height 6
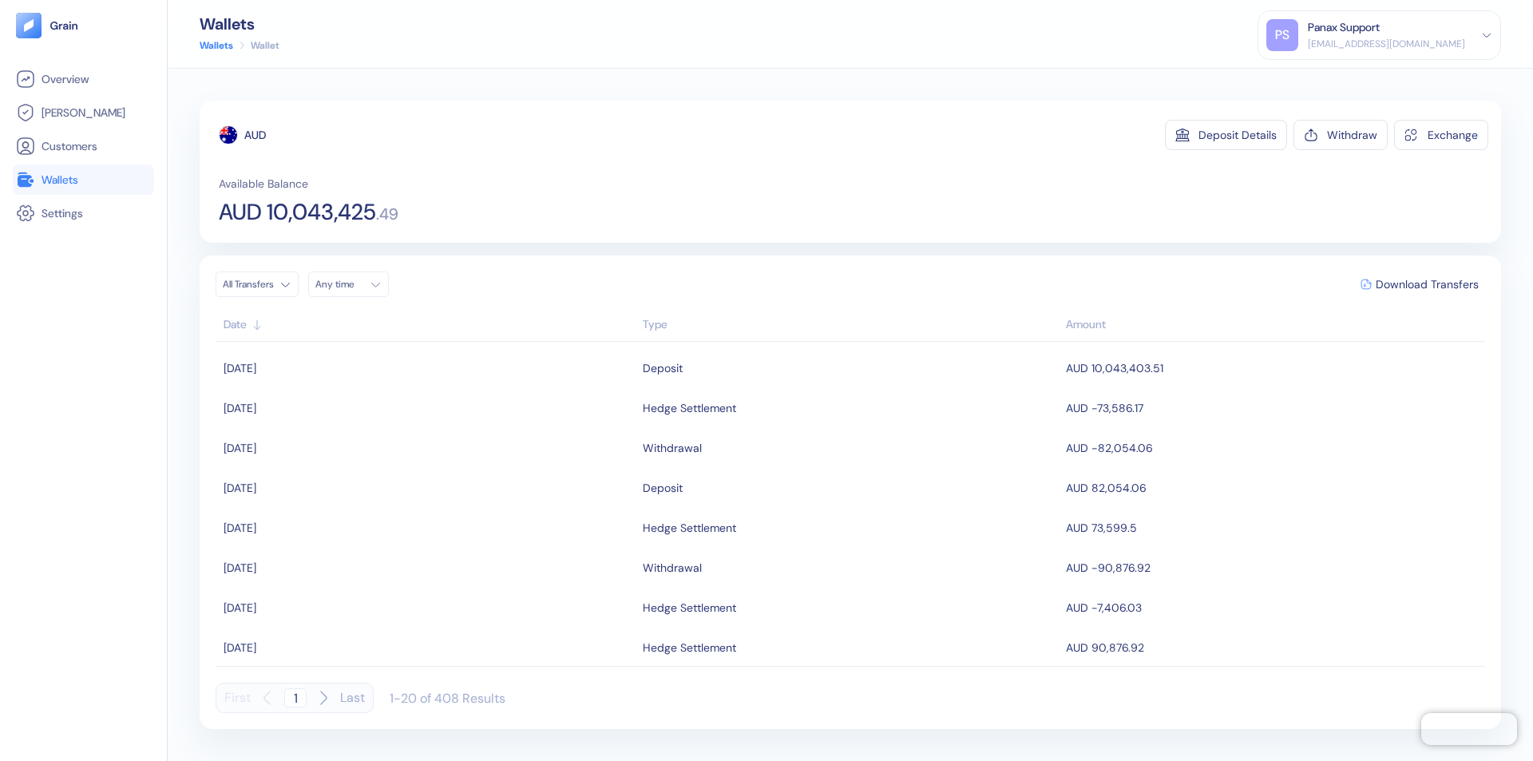
click at [353, 284] on div "Any time" at bounding box center [339, 284] width 48 height 13
click at [332, 389] on button "8" at bounding box center [331, 388] width 19 height 19
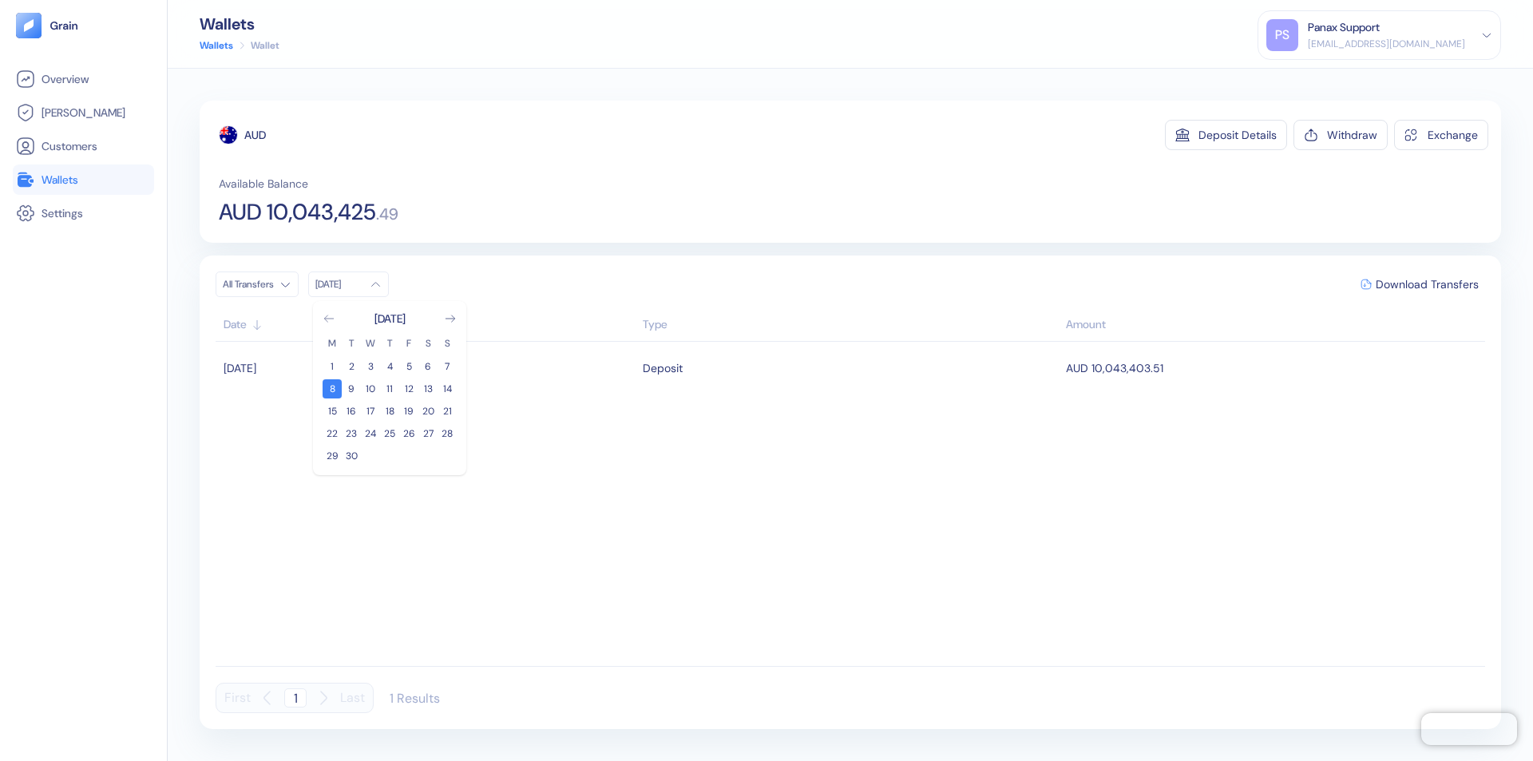
click at [329, 318] on icon "Go to previous month" at bounding box center [328, 318] width 9 height 6
click at [428, 389] on button "9" at bounding box center [427, 388] width 19 height 19
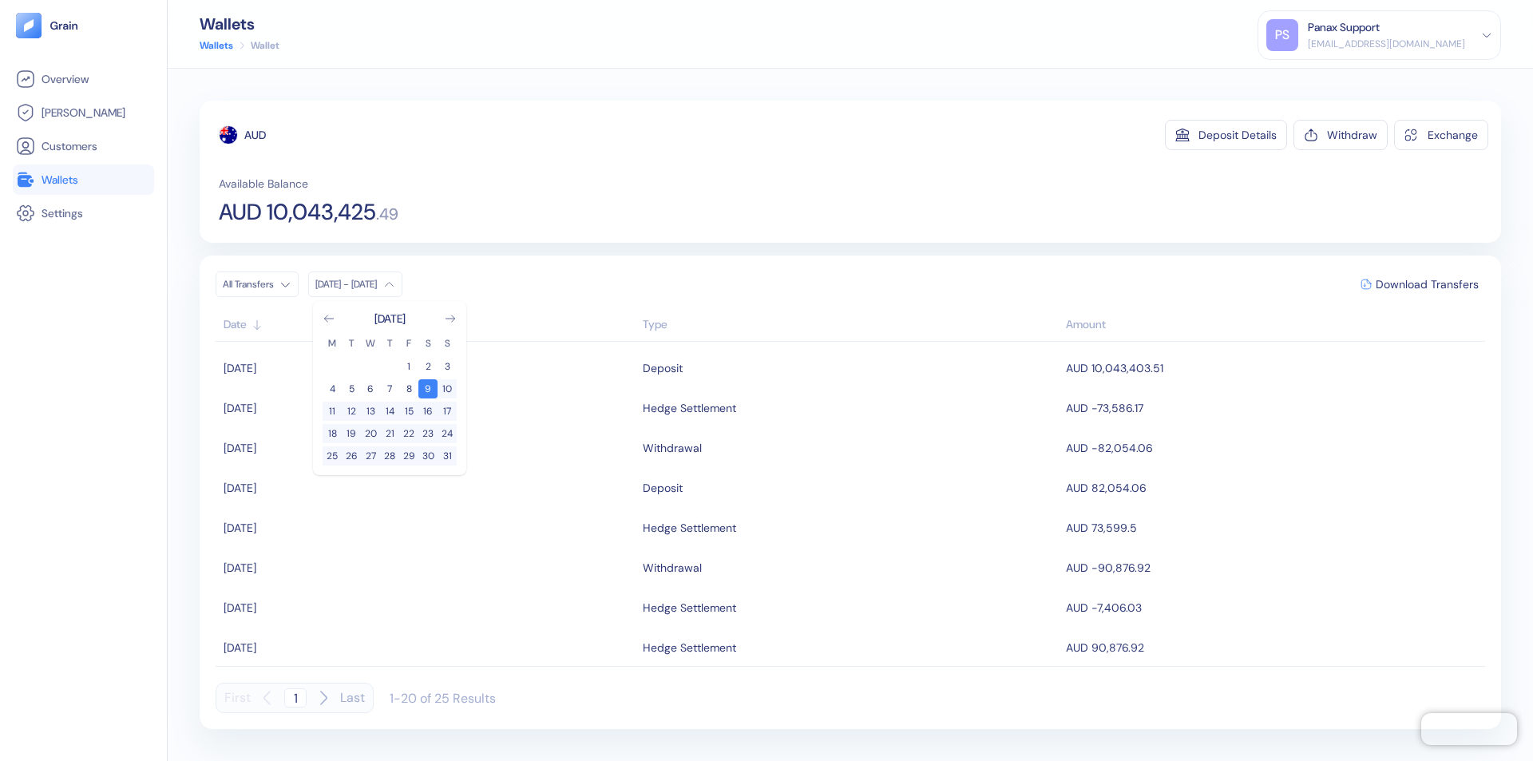
click at [255, 135] on div "AUD" at bounding box center [255, 135] width 22 height 16
click at [1426, 284] on span "Download Transfers" at bounding box center [1426, 284] width 103 height 11
click at [83, 180] on link "Wallets" at bounding box center [83, 179] width 135 height 19
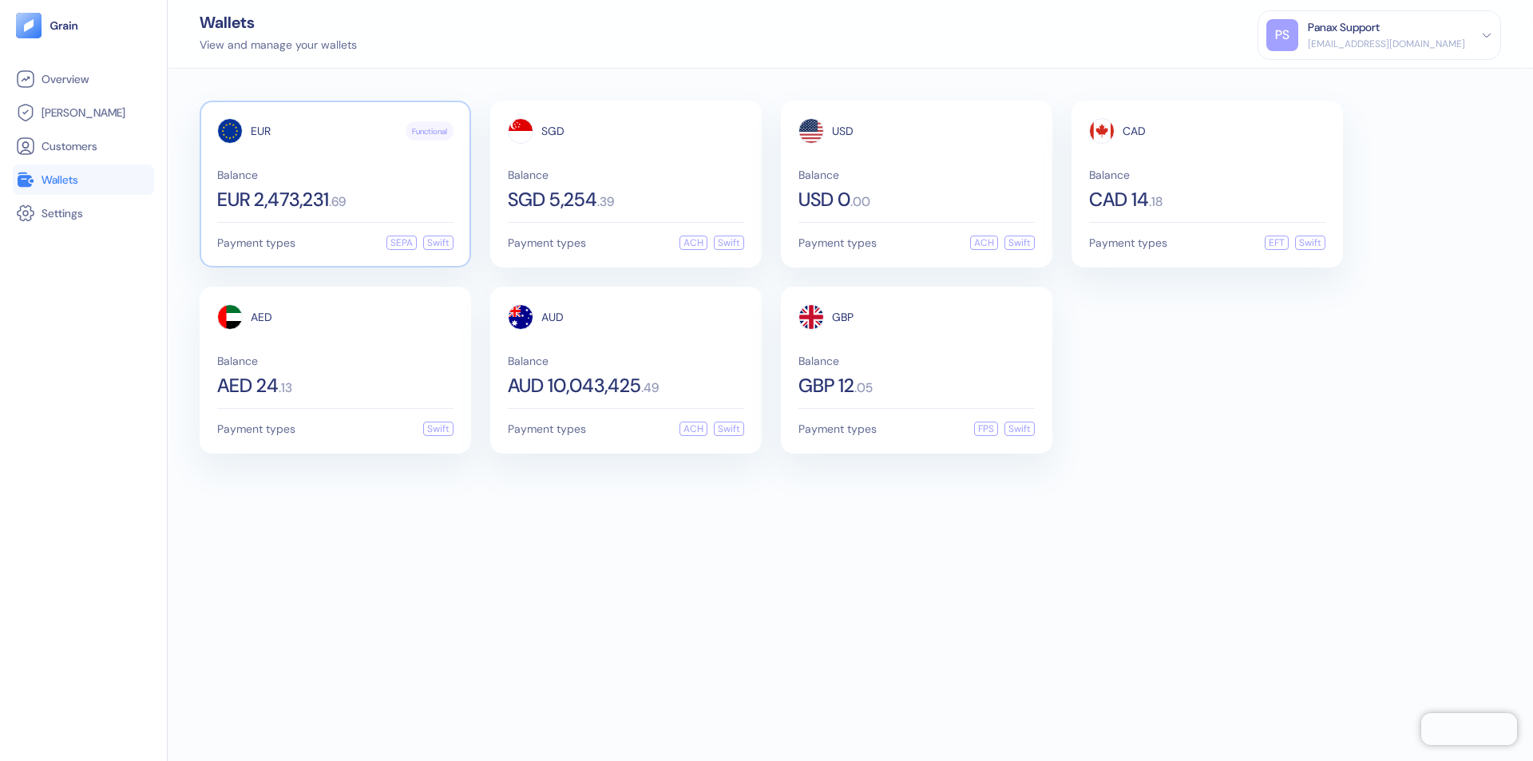
click at [260, 131] on span "EUR" at bounding box center [261, 130] width 20 height 11
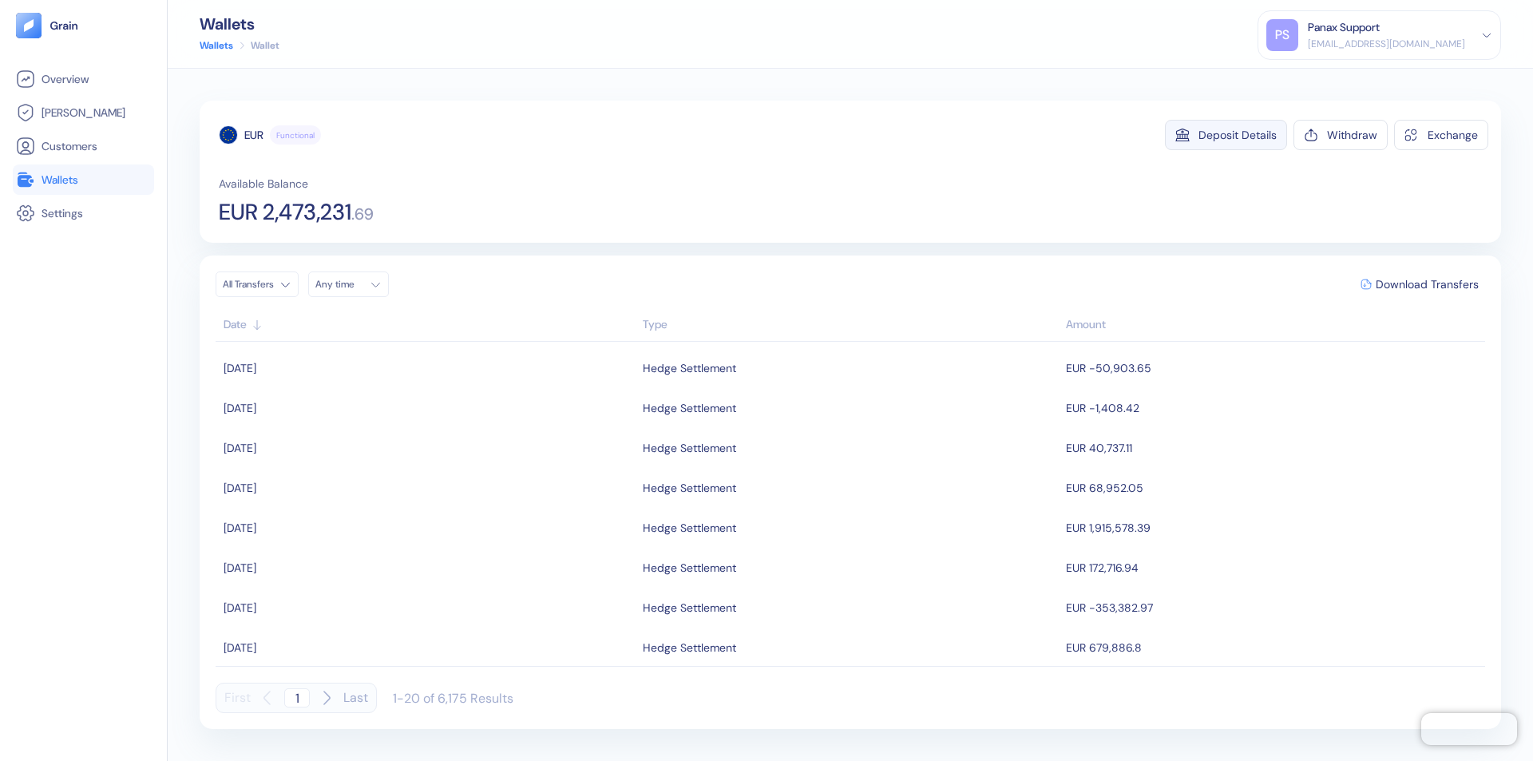
click at [1237, 135] on div "Deposit Details" at bounding box center [1237, 134] width 78 height 11
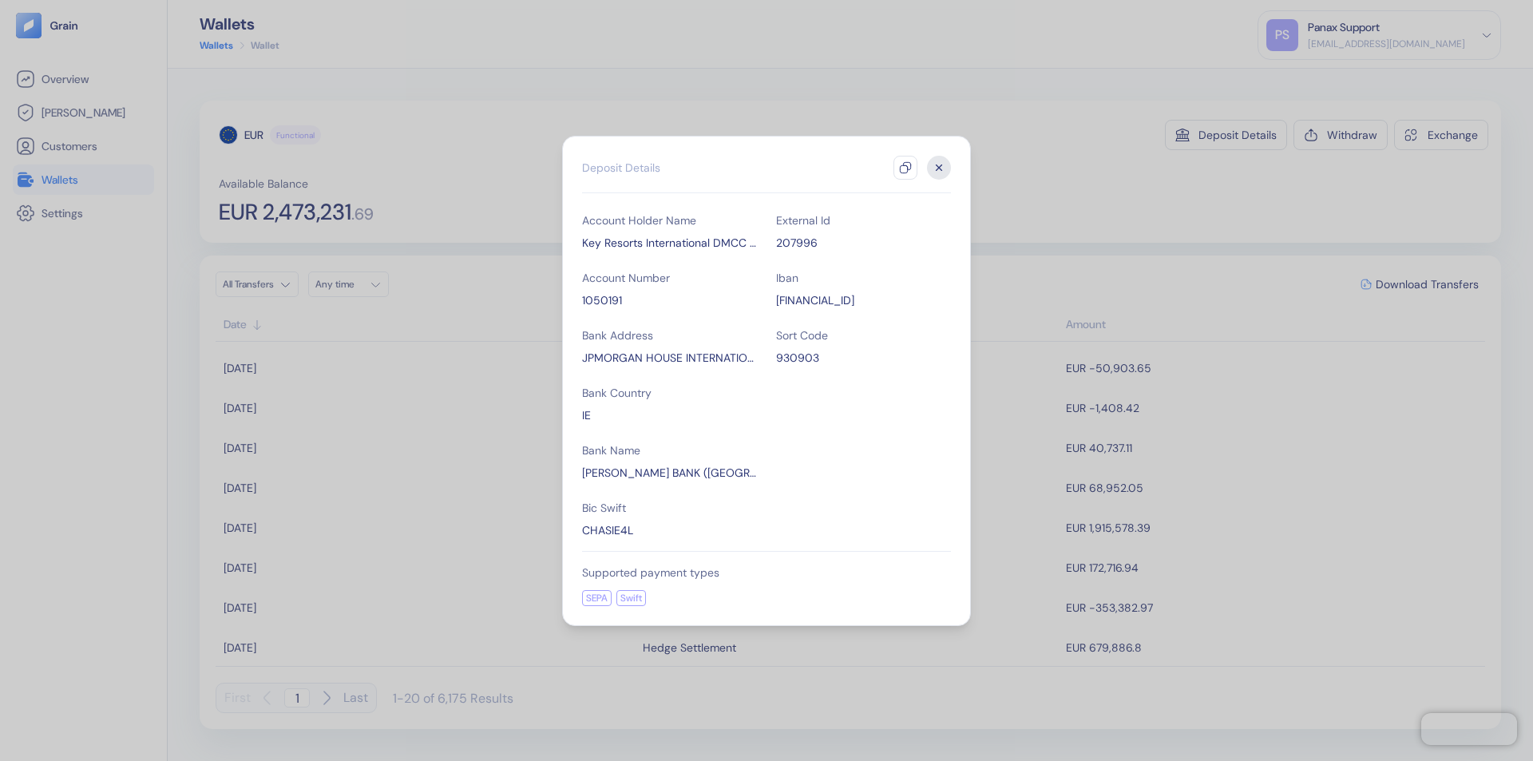
click at [905, 168] on icon "button" at bounding box center [905, 167] width 13 height 13
click at [939, 168] on icon "button" at bounding box center [939, 167] width 6 height 6
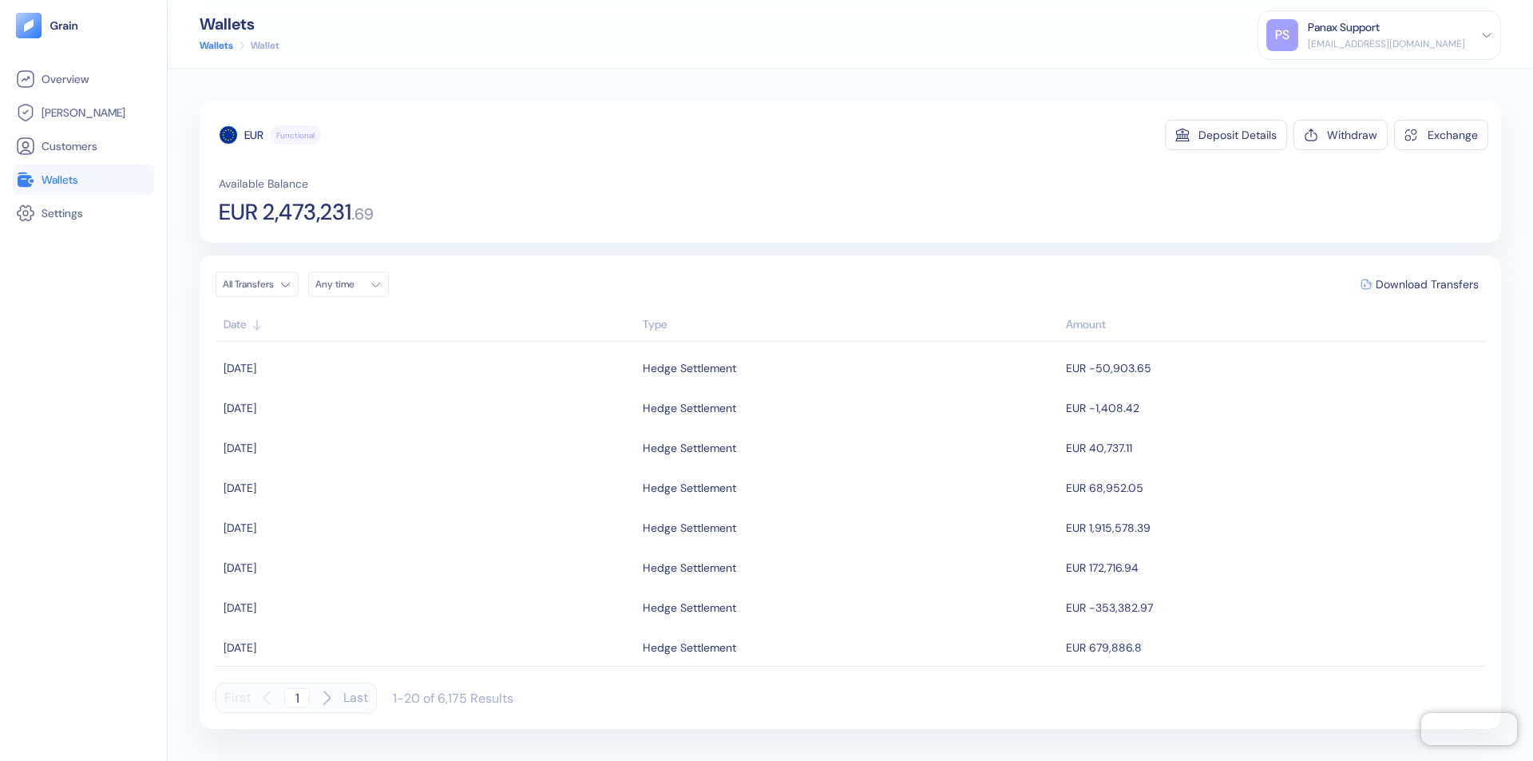
click at [353, 284] on div "Any time" at bounding box center [339, 284] width 48 height 13
click at [332, 389] on button "8" at bounding box center [331, 388] width 19 height 19
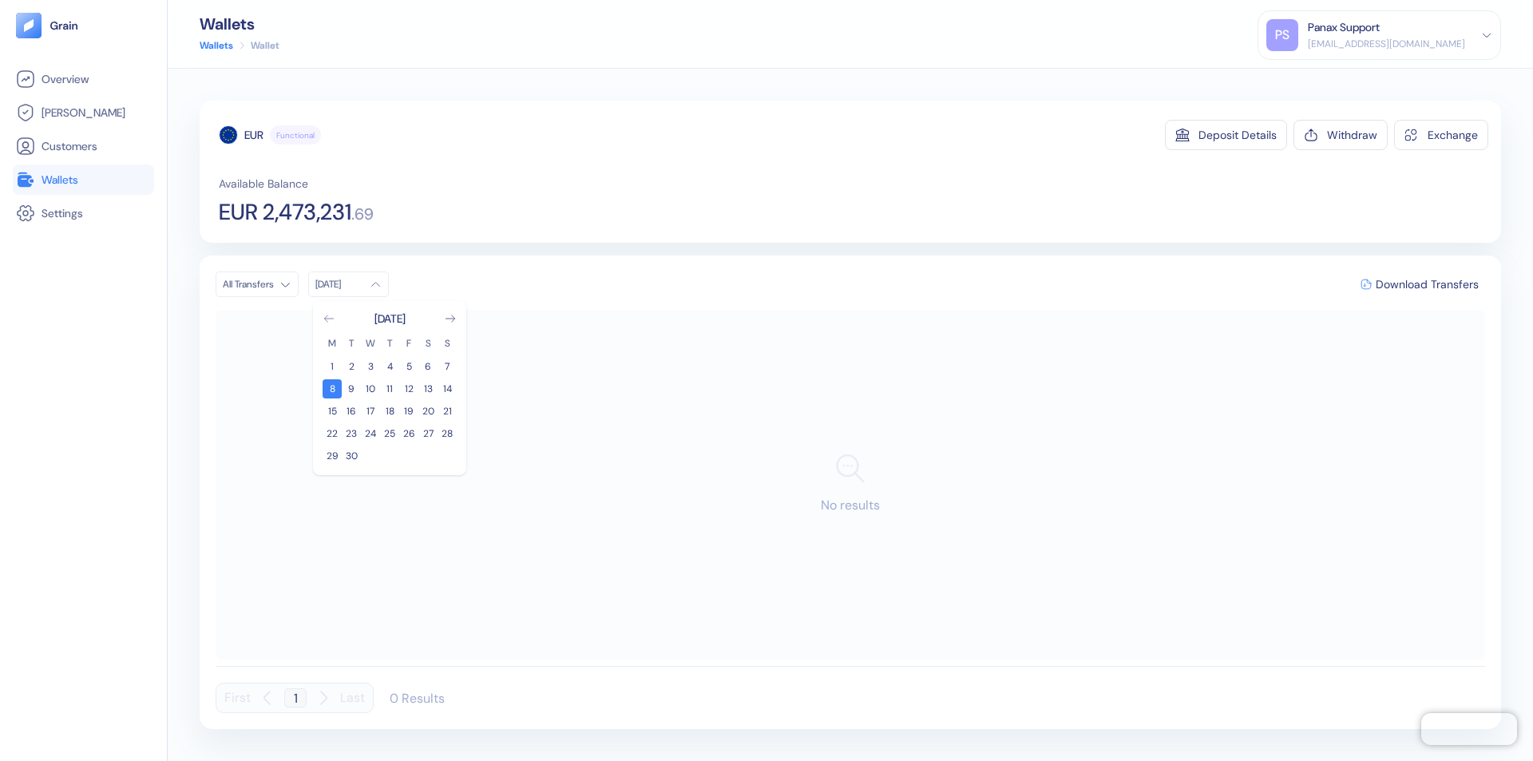
click at [329, 318] on icon "Go to previous month" at bounding box center [328, 318] width 9 height 6
click at [428, 389] on button "9" at bounding box center [427, 388] width 19 height 19
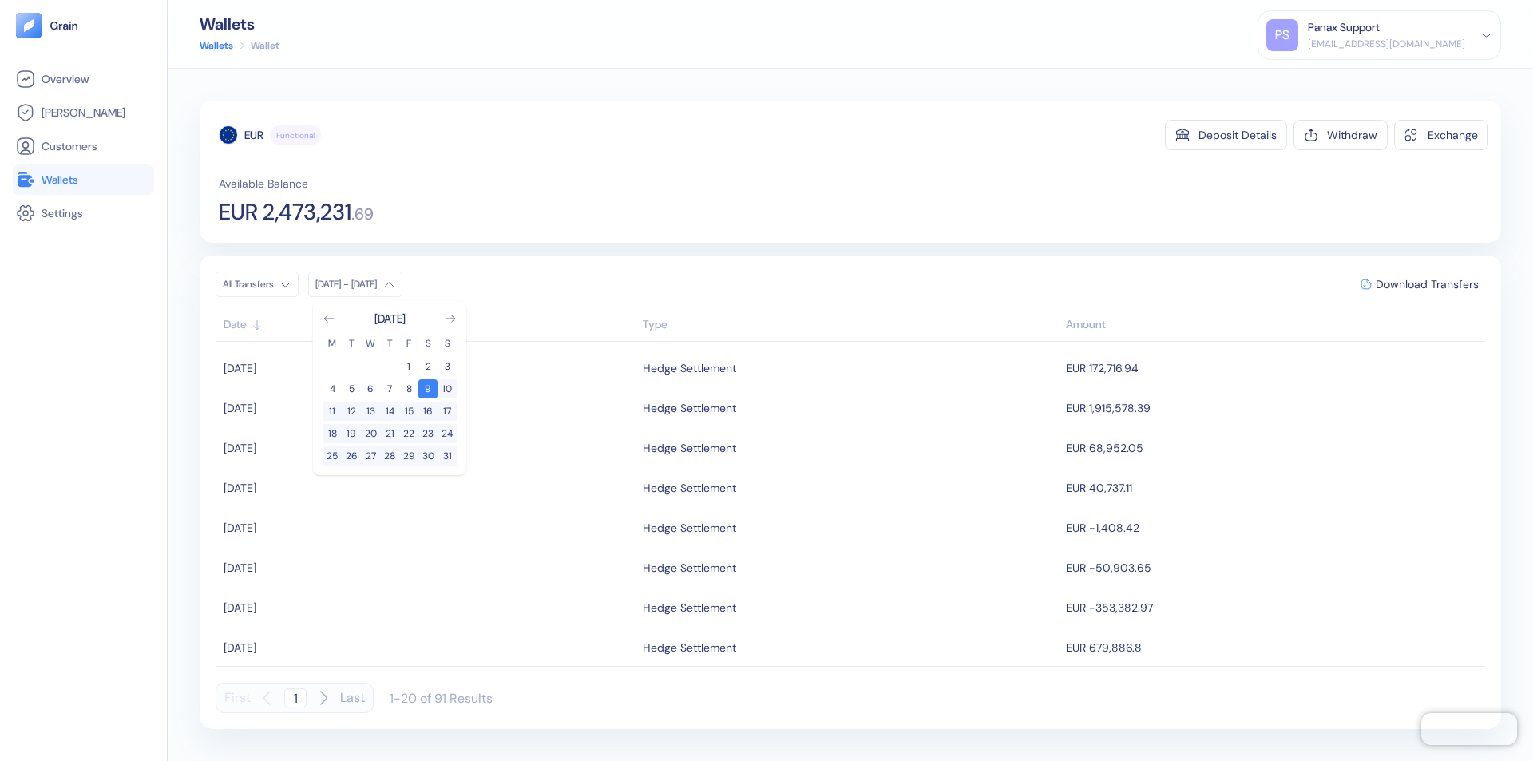
click at [254, 135] on div "EUR" at bounding box center [253, 135] width 19 height 16
click at [1426, 284] on span "Download Transfers" at bounding box center [1426, 284] width 103 height 11
click at [83, 180] on link "Wallets" at bounding box center [83, 179] width 135 height 19
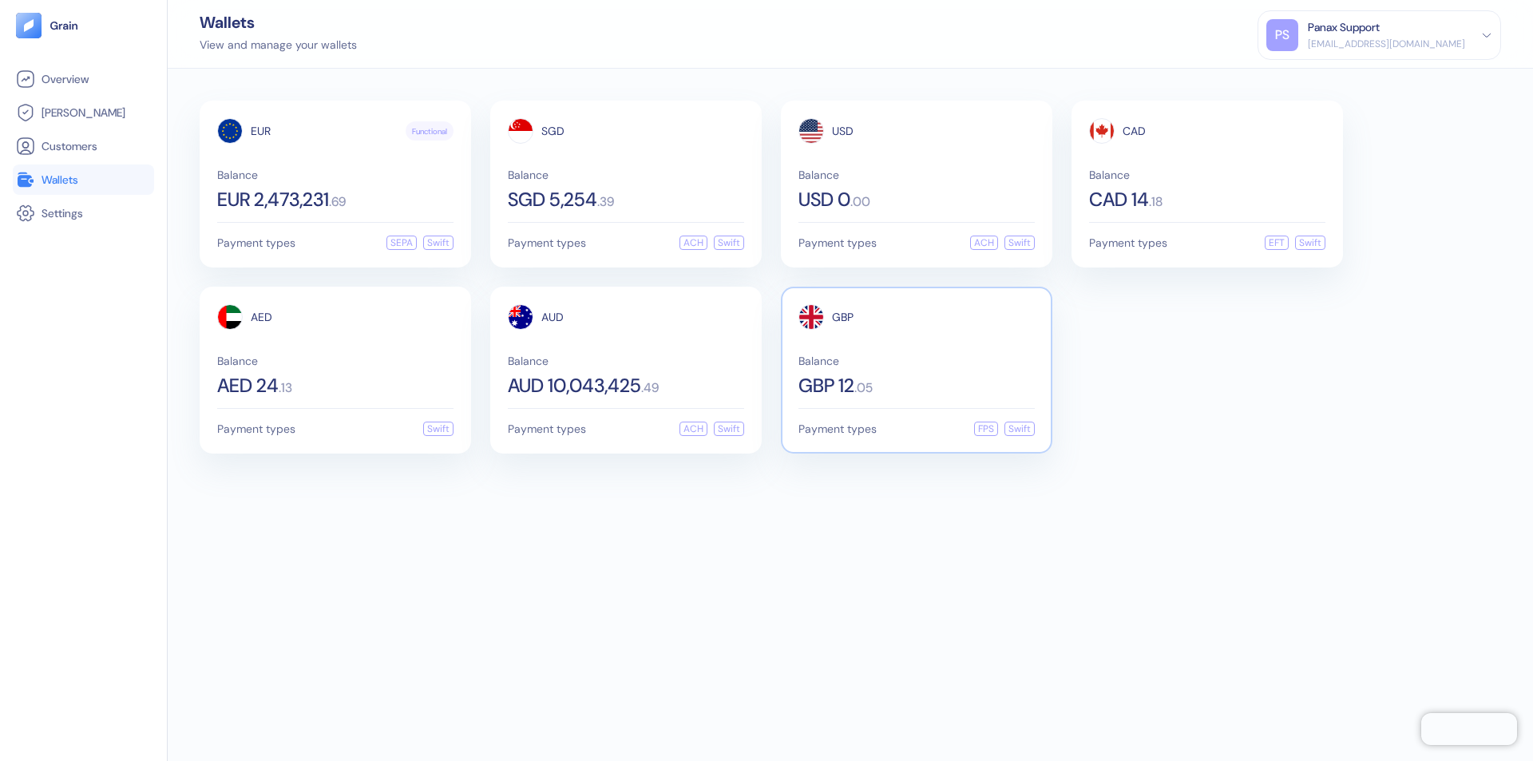
click at [842, 317] on span "GBP" at bounding box center [843, 316] width 22 height 11
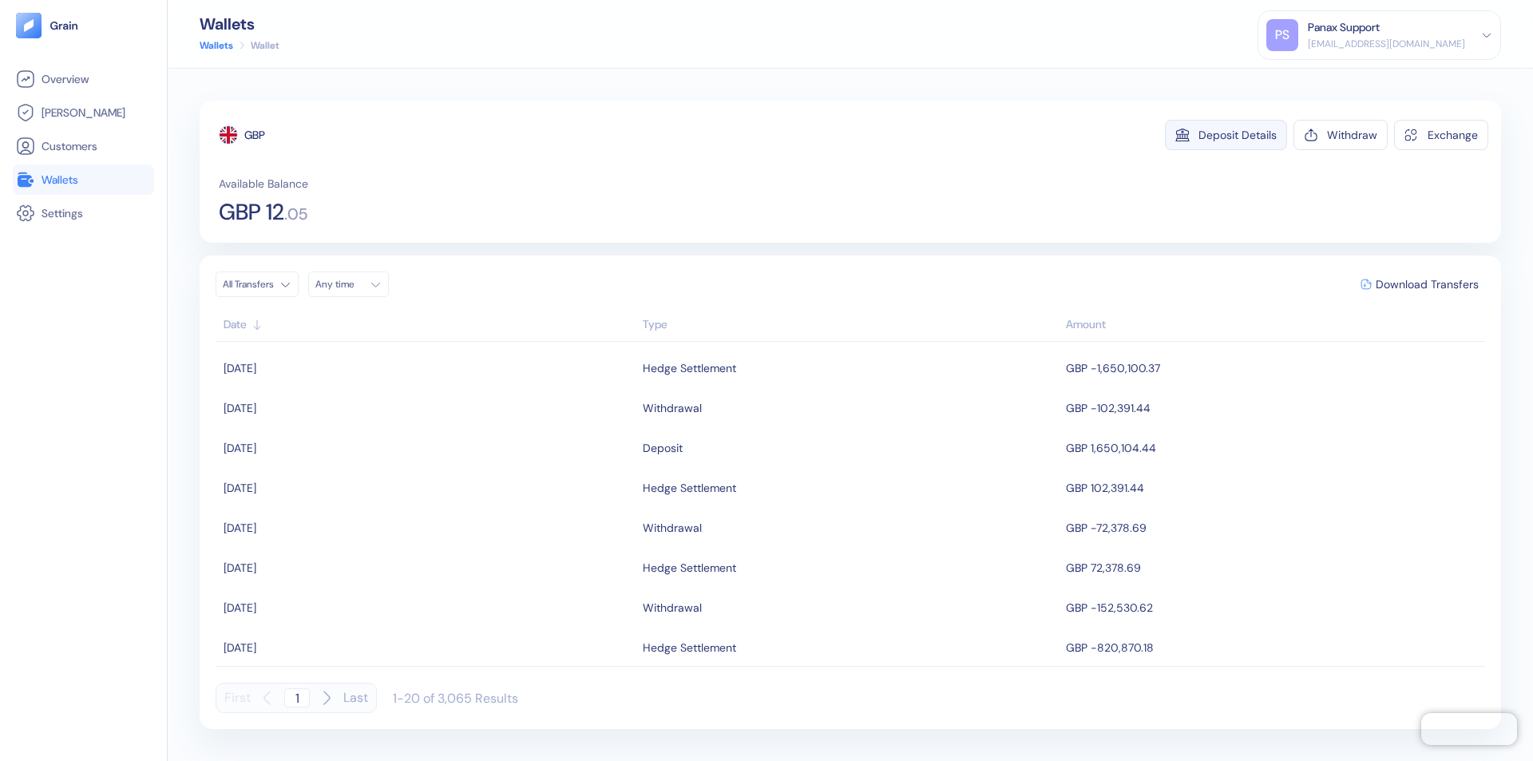
click at [1237, 135] on div "Deposit Details" at bounding box center [1237, 134] width 78 height 11
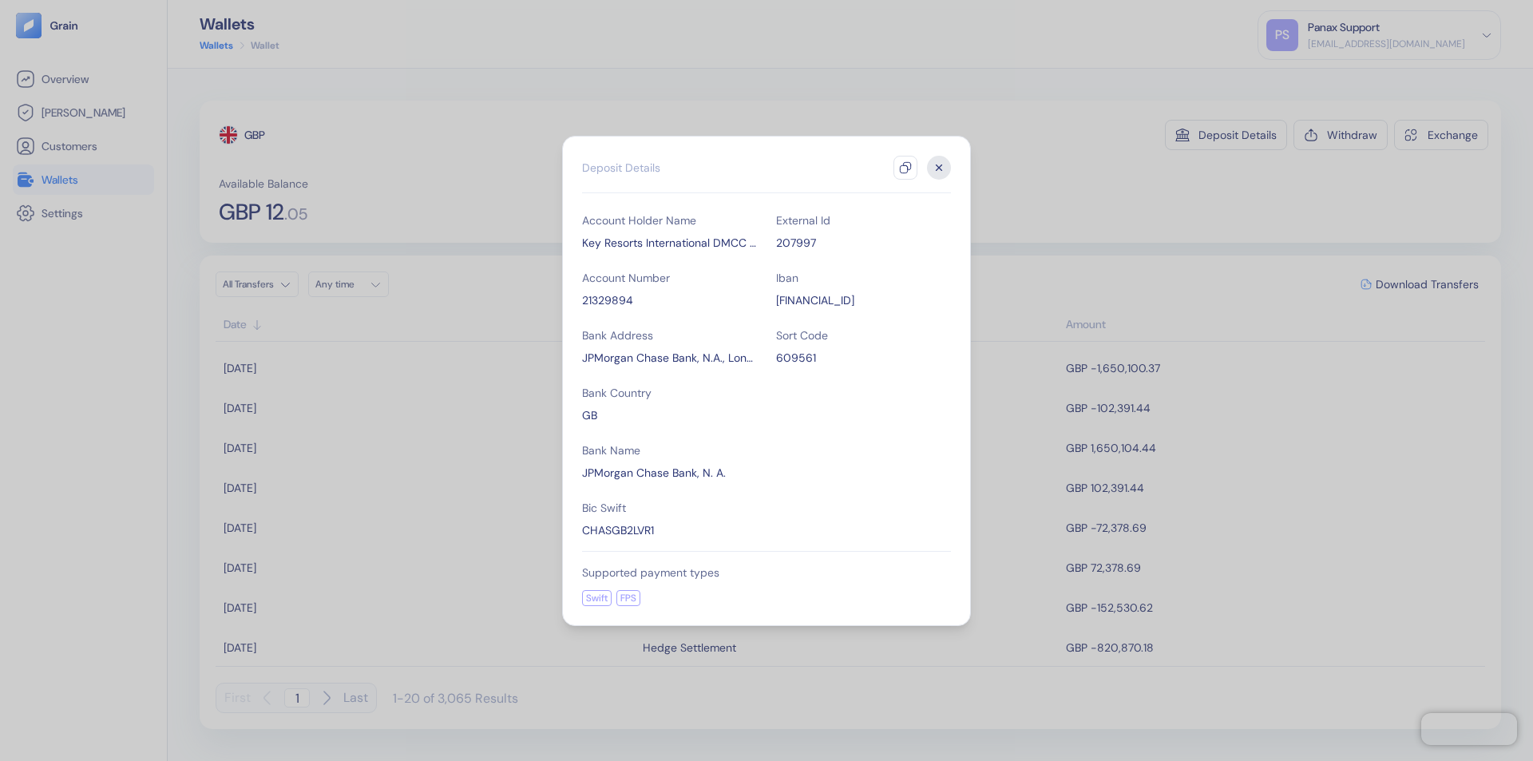
click at [905, 168] on icon "button" at bounding box center [905, 167] width 13 height 13
click at [939, 168] on icon "button" at bounding box center [939, 167] width 6 height 6
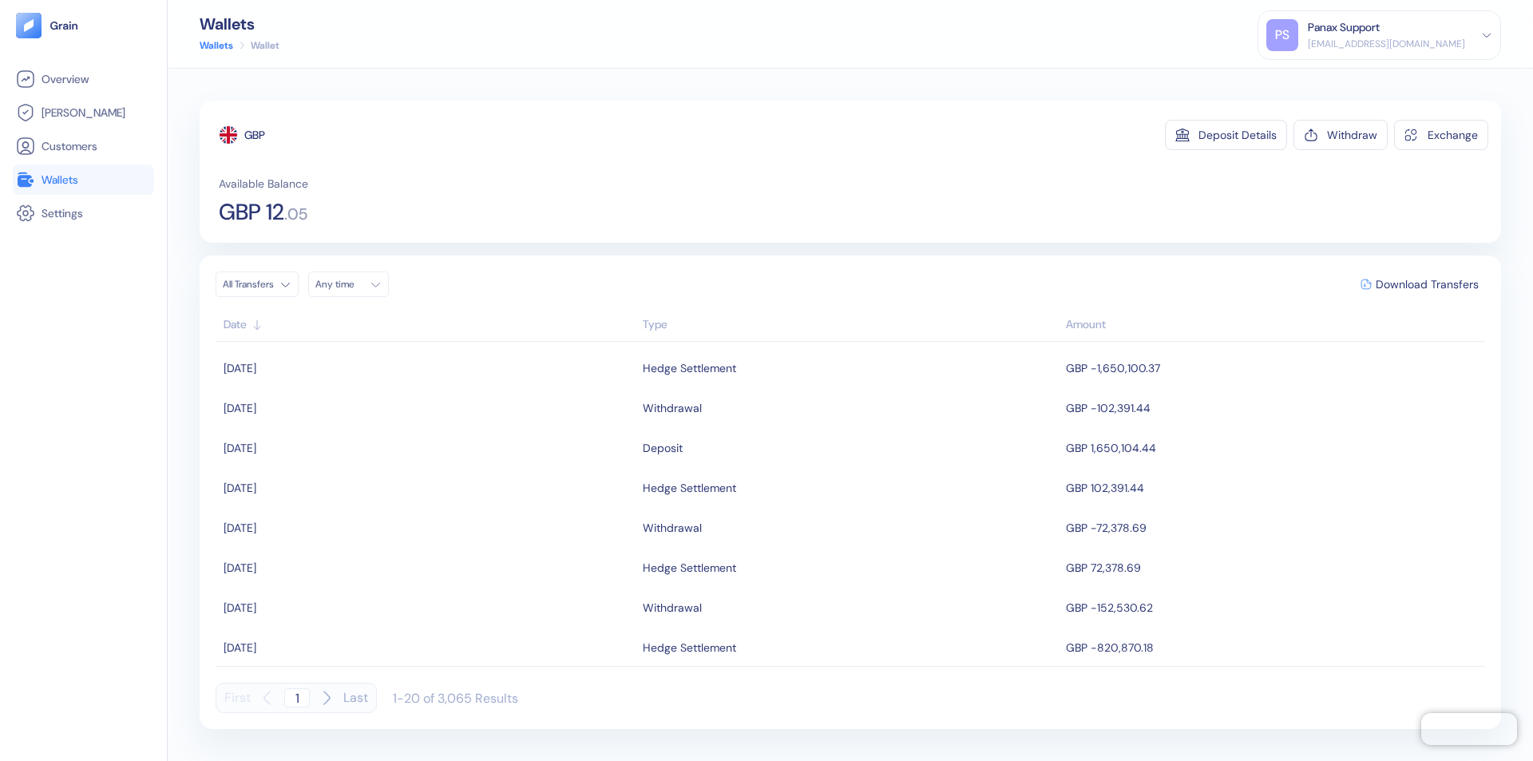
click at [353, 284] on div "Any time" at bounding box center [339, 284] width 48 height 13
click at [332, 389] on button "8" at bounding box center [331, 388] width 19 height 19
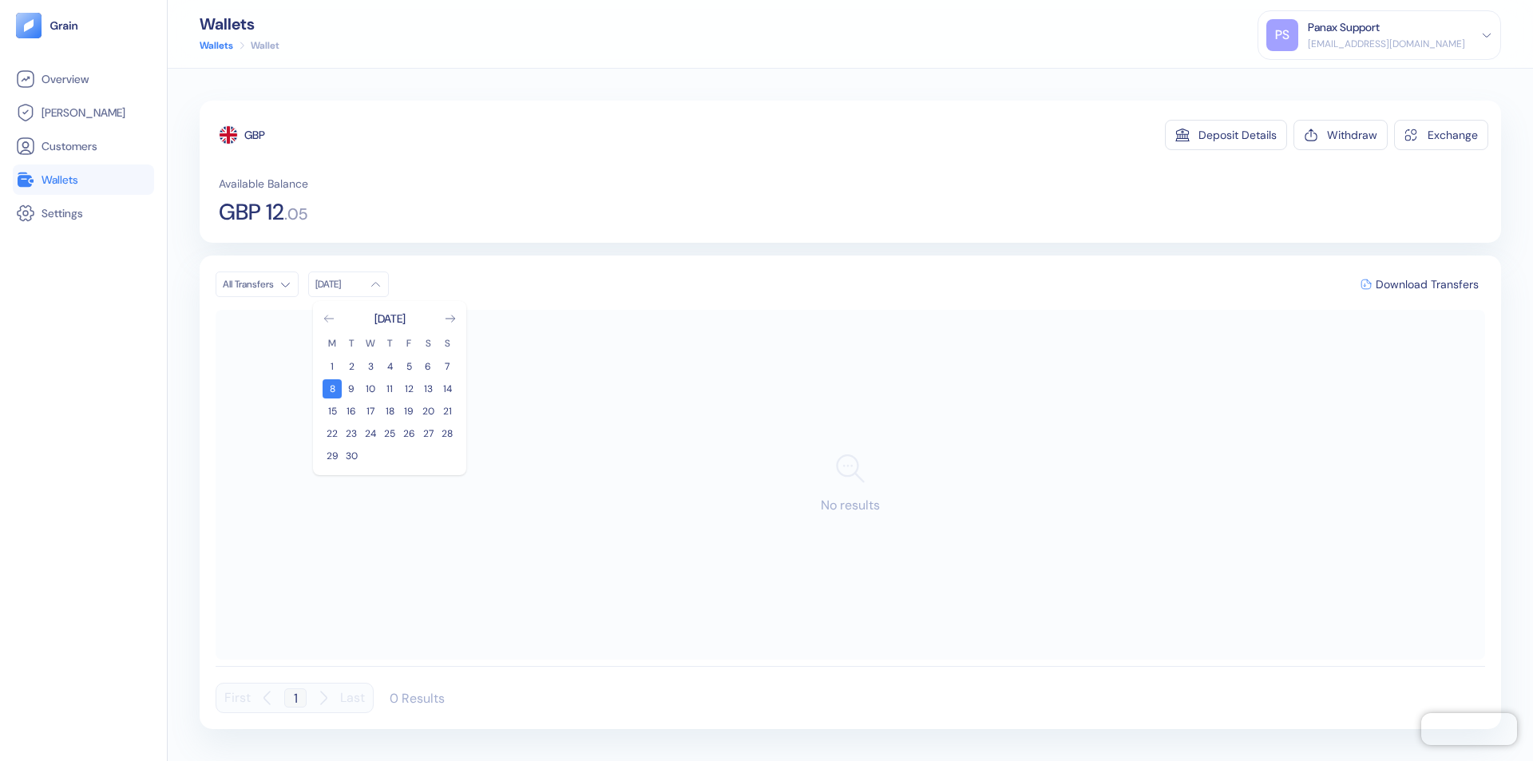
click at [329, 318] on icon "Go to previous month" at bounding box center [328, 318] width 9 height 6
click at [428, 389] on button "9" at bounding box center [427, 388] width 19 height 19
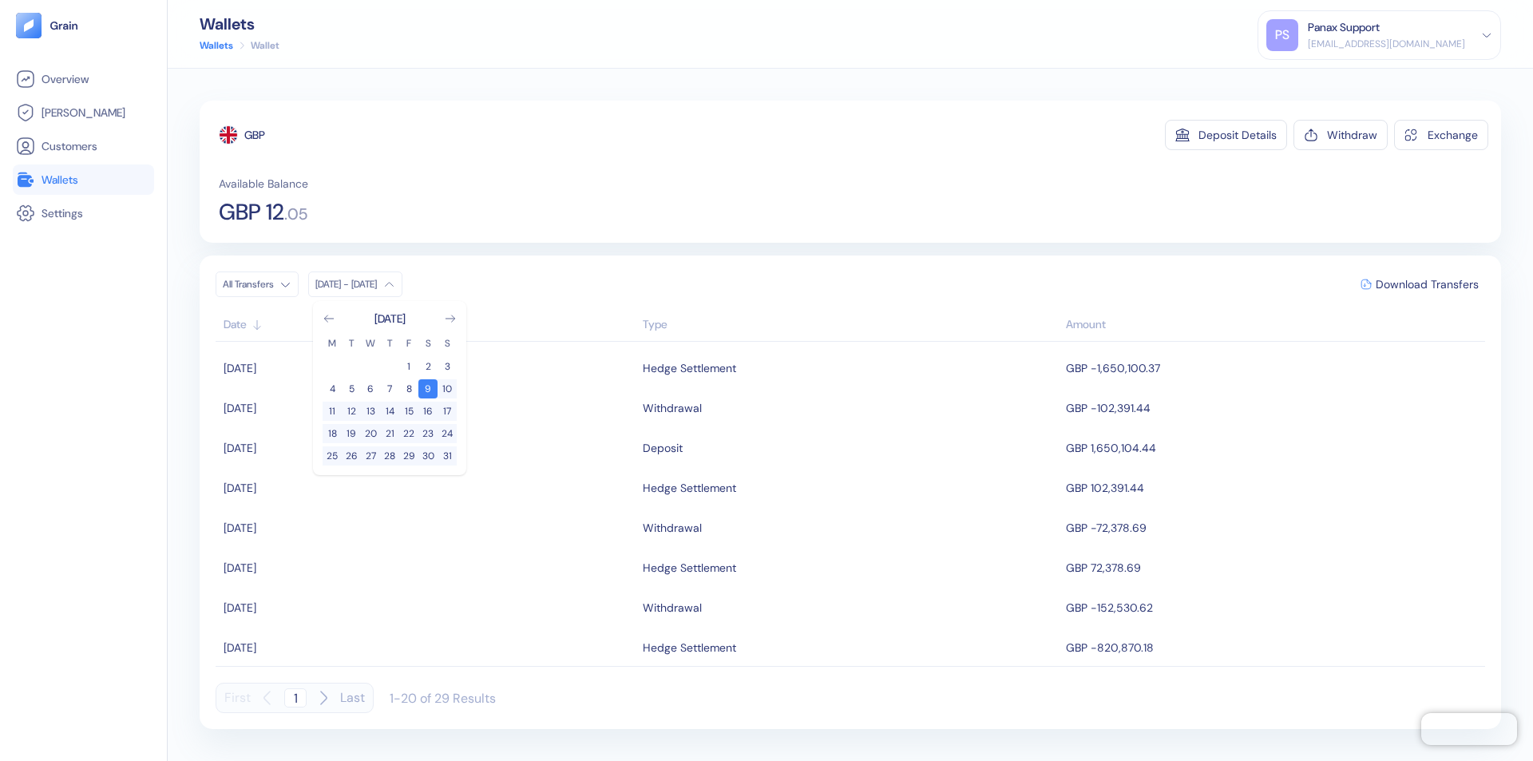
click at [255, 135] on div "GBP" at bounding box center [254, 135] width 21 height 16
click at [1426, 284] on span "Download Transfers" at bounding box center [1426, 284] width 103 height 11
click at [1379, 35] on div "Panax Support" at bounding box center [1343, 27] width 72 height 17
click at [1331, 79] on div "Sign Out" at bounding box center [1309, 79] width 44 height 17
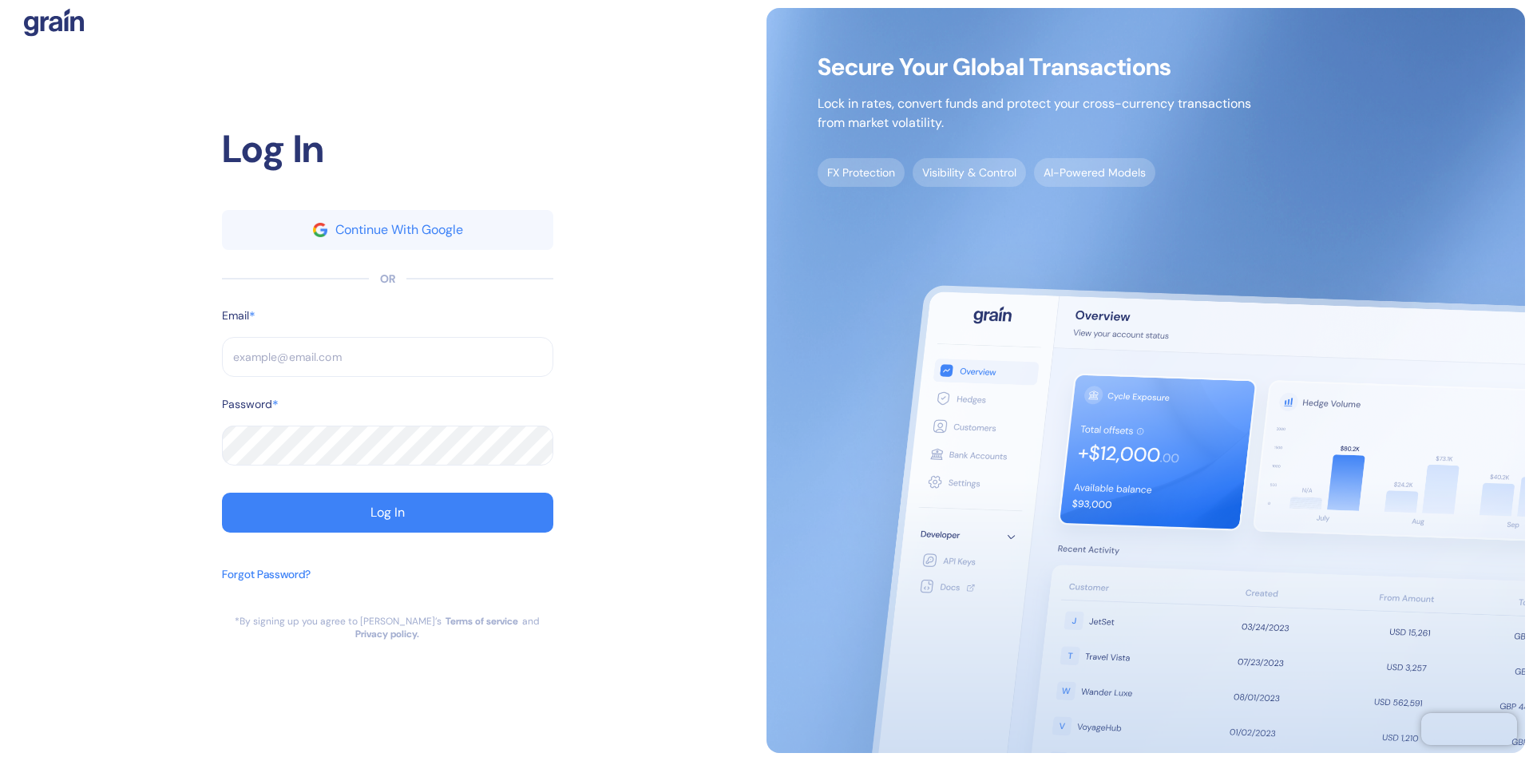
click at [387, 363] on input "text" at bounding box center [387, 357] width 331 height 40
type input "operations@thepanax.com"
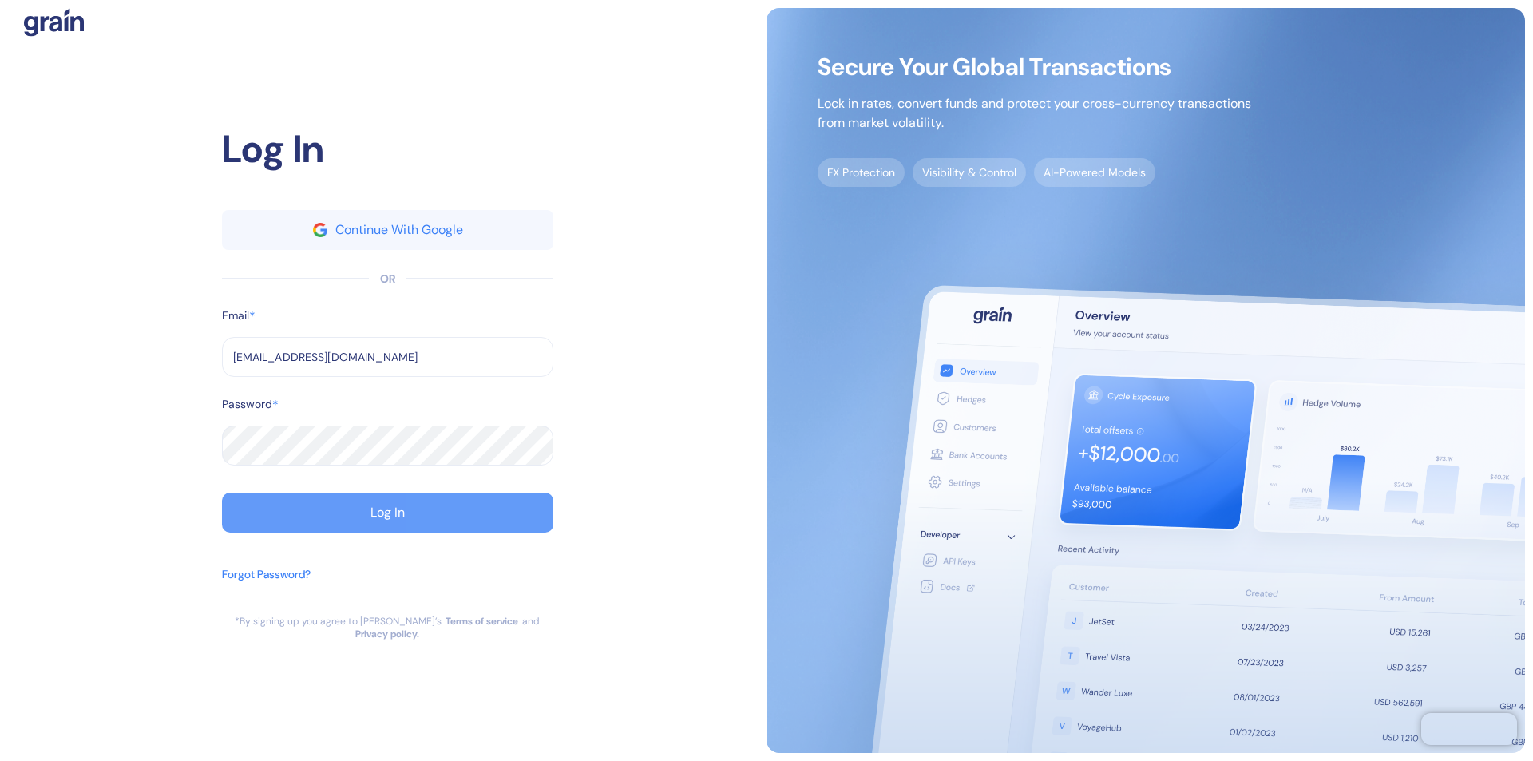
click at [387, 519] on div "Log In" at bounding box center [387, 512] width 34 height 13
